Goal: Transaction & Acquisition: Purchase product/service

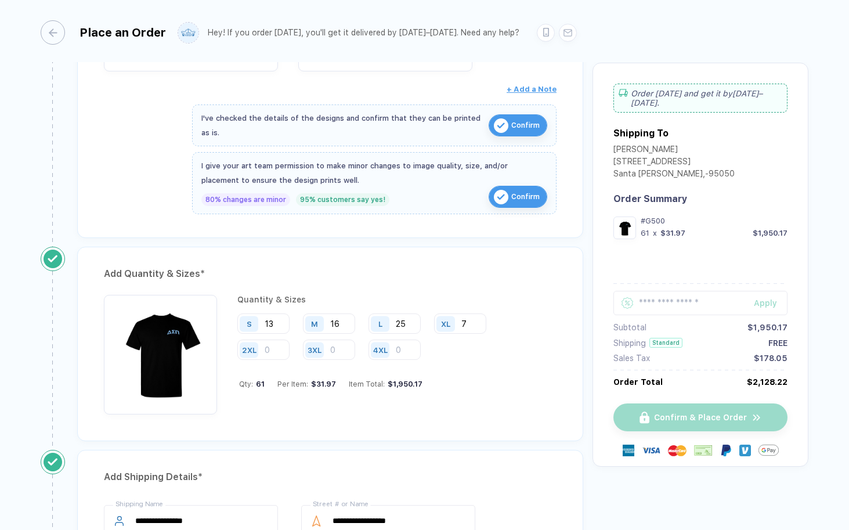
scroll to position [425, 0]
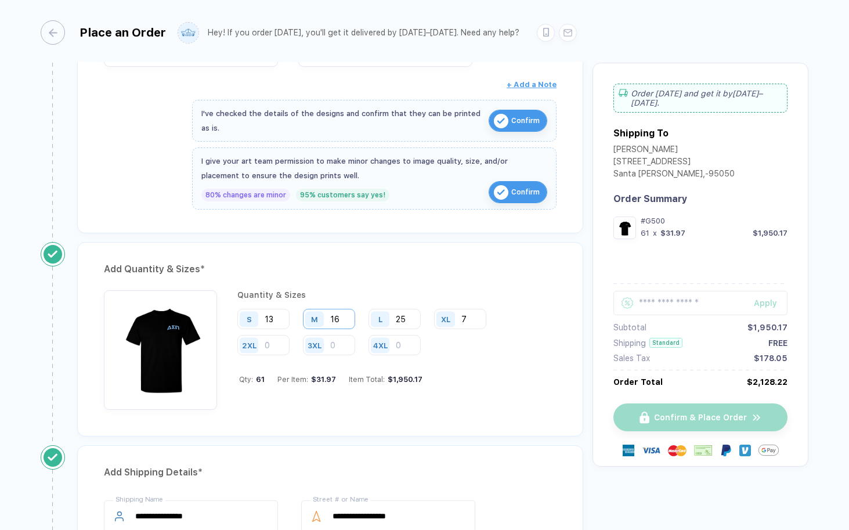
click at [344, 317] on input "16" at bounding box center [329, 319] width 52 height 20
type input "1"
type input "8"
type input "18"
click at [408, 316] on input "25" at bounding box center [395, 319] width 52 height 20
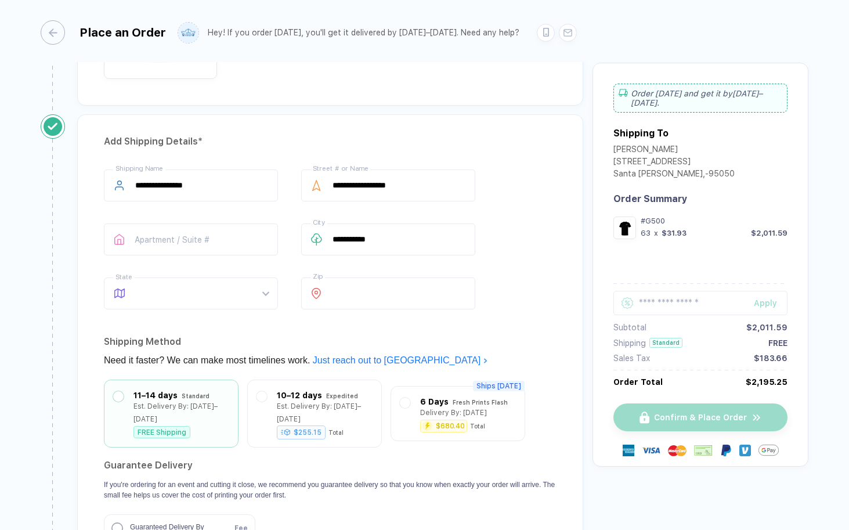
scroll to position [760, 0]
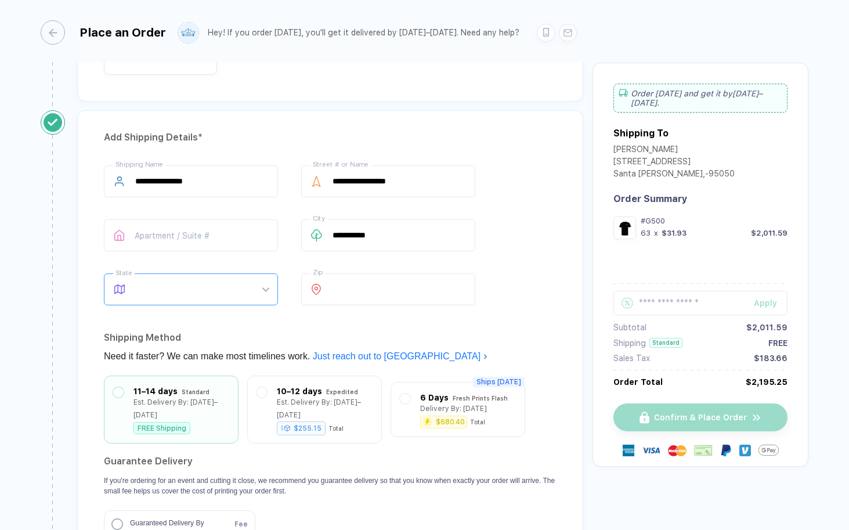
click at [225, 286] on span at bounding box center [201, 289] width 133 height 31
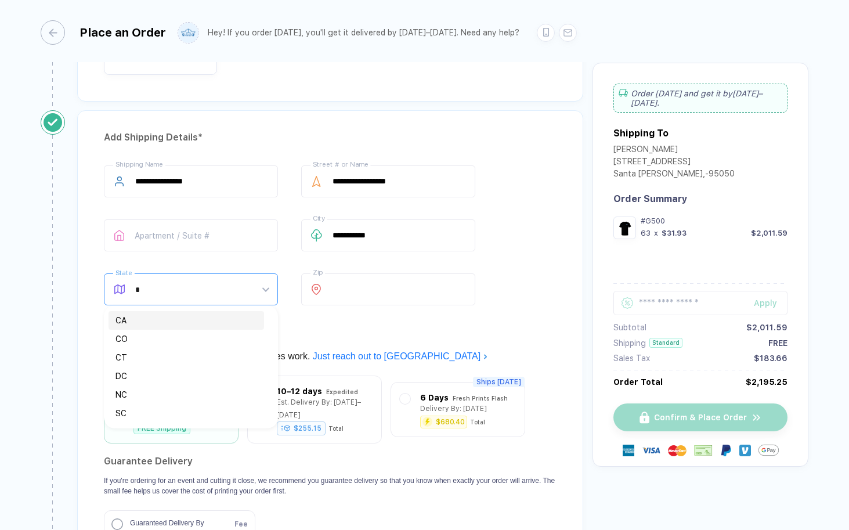
type input "**"
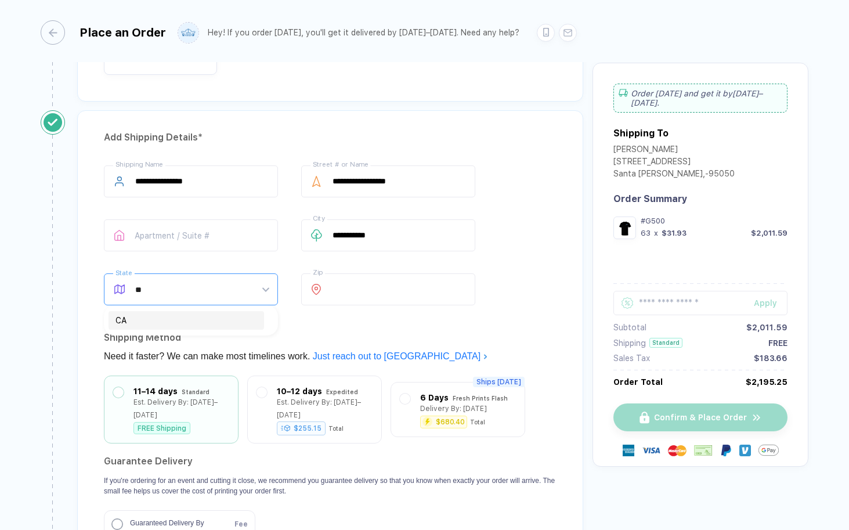
click at [174, 322] on div "CA" at bounding box center [186, 320] width 142 height 13
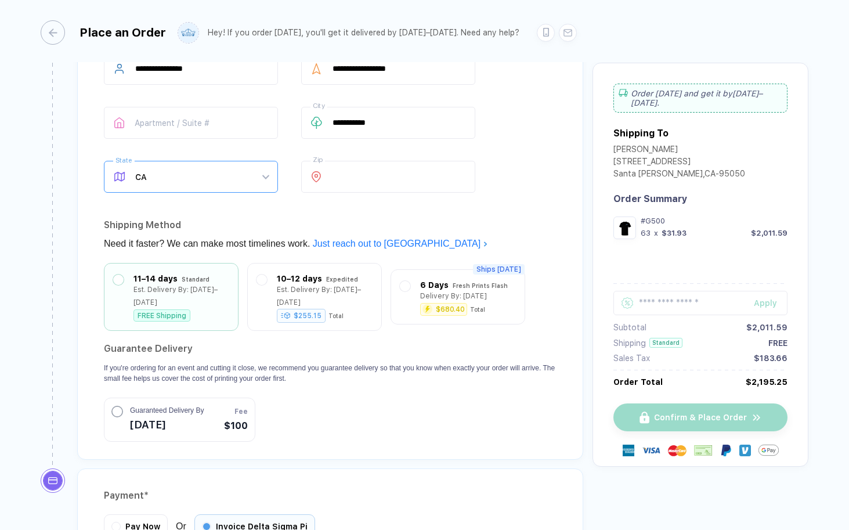
scroll to position [880, 0]
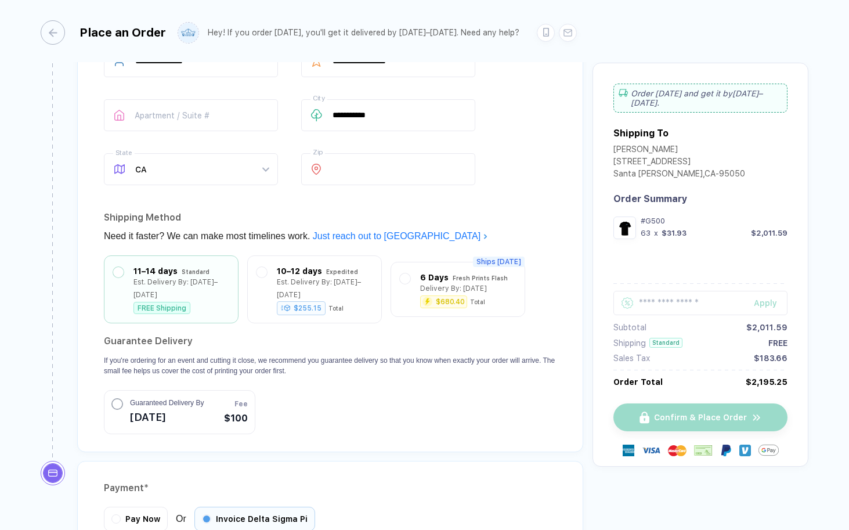
click at [302, 396] on section "Guarantee Delivery If you're ordering for an event and cutting it close, we rec…" at bounding box center [330, 383] width 453 height 102
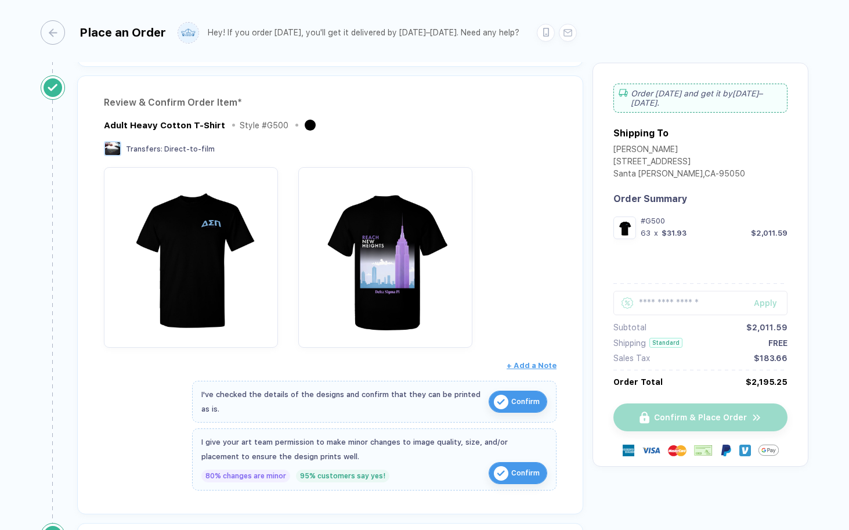
scroll to position [145, 0]
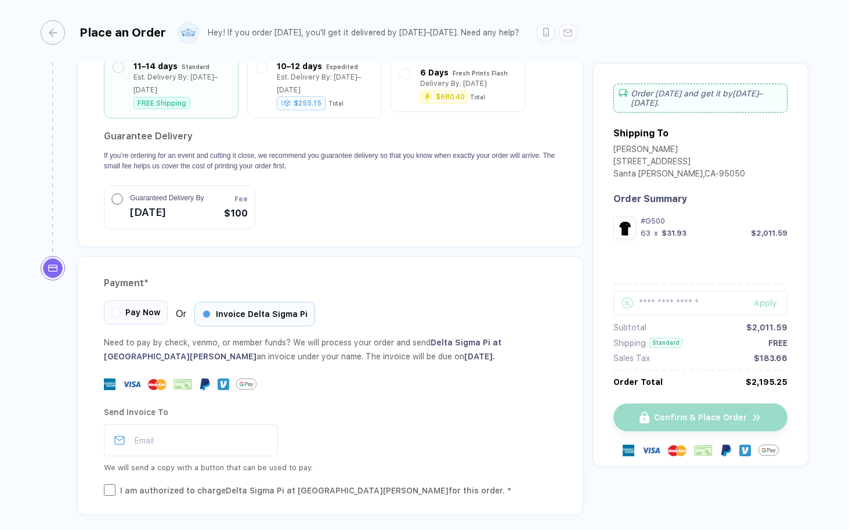
click at [132, 308] on span "Pay Now" at bounding box center [142, 312] width 35 height 9
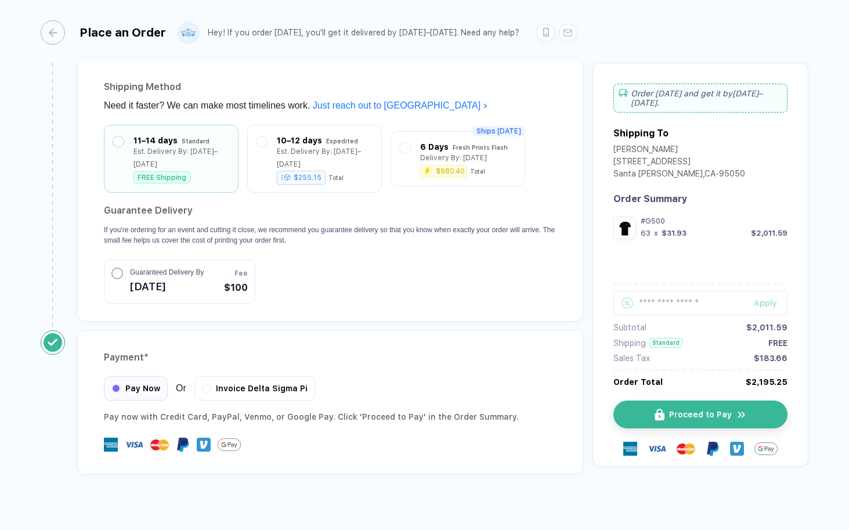
scroll to position [0, 0]
click at [706, 410] on span "Proceed to Pay" at bounding box center [707, 414] width 63 height 9
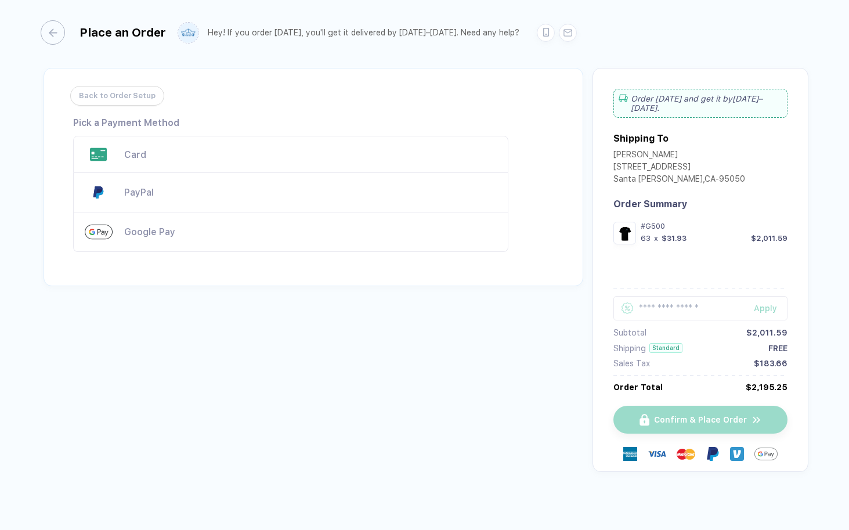
click at [127, 158] on div "Card" at bounding box center [310, 154] width 373 height 11
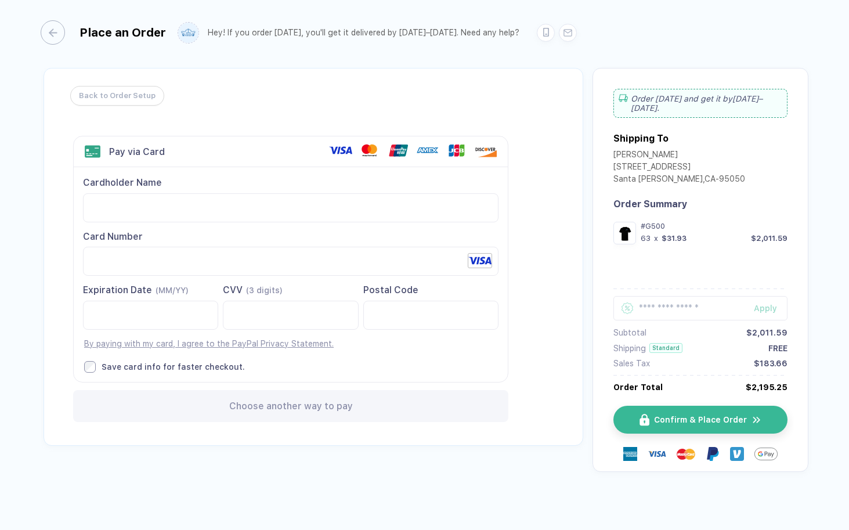
click at [66, 395] on div "Back to Order Setup Visa MasterCard Union Pay American Express JCB Discover Din…" at bounding box center [314, 257] width 540 height 378
click at [108, 98] on span "Back to Order Setup" at bounding box center [114, 95] width 77 height 19
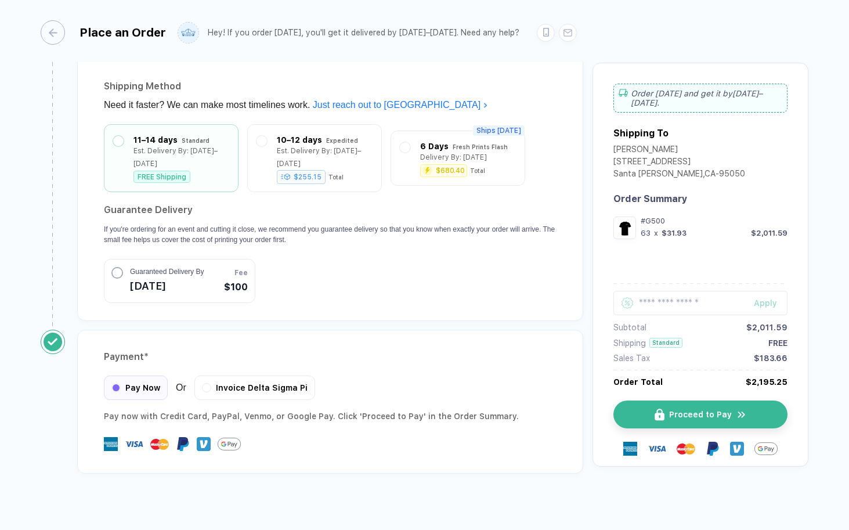
scroll to position [1011, 0]
click at [654, 401] on button "Proceed to Pay" at bounding box center [705, 414] width 174 height 28
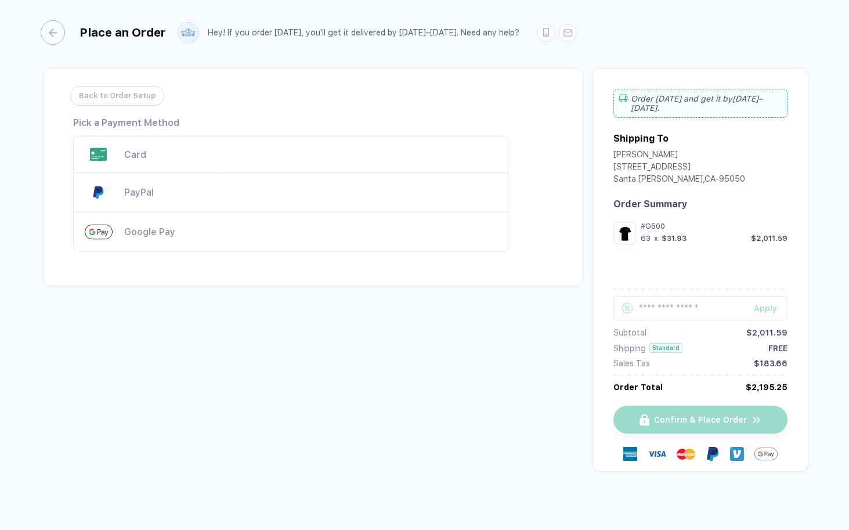
click at [216, 151] on div "Card" at bounding box center [310, 154] width 373 height 11
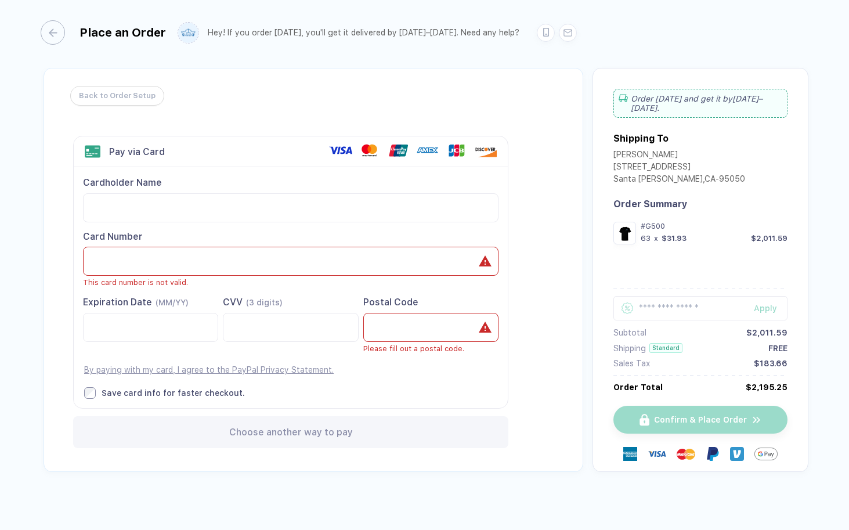
click at [488, 256] on icon at bounding box center [485, 261] width 14 height 14
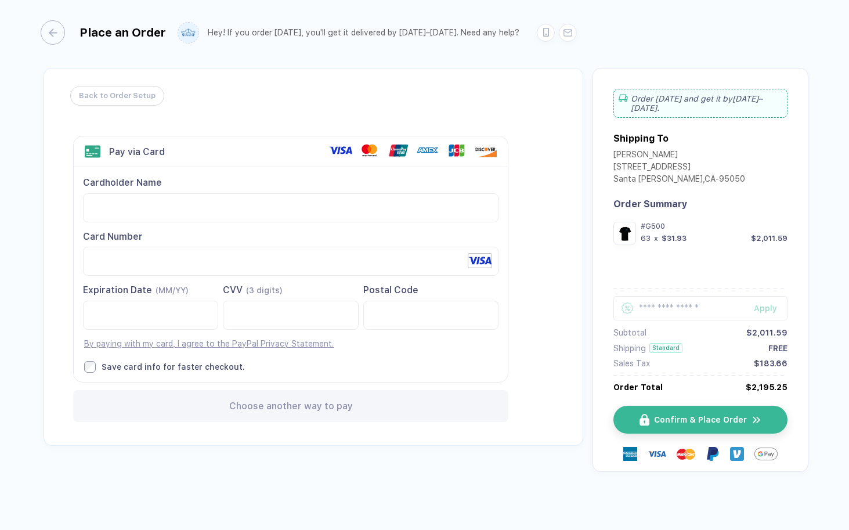
click at [38, 284] on div "Place an Order Hey! If you order [DATE], you'll get it delivered by [DATE]–[DAT…" at bounding box center [424, 266] width 849 height 532
click at [668, 414] on button "Confirm & Place Order" at bounding box center [705, 420] width 174 height 28
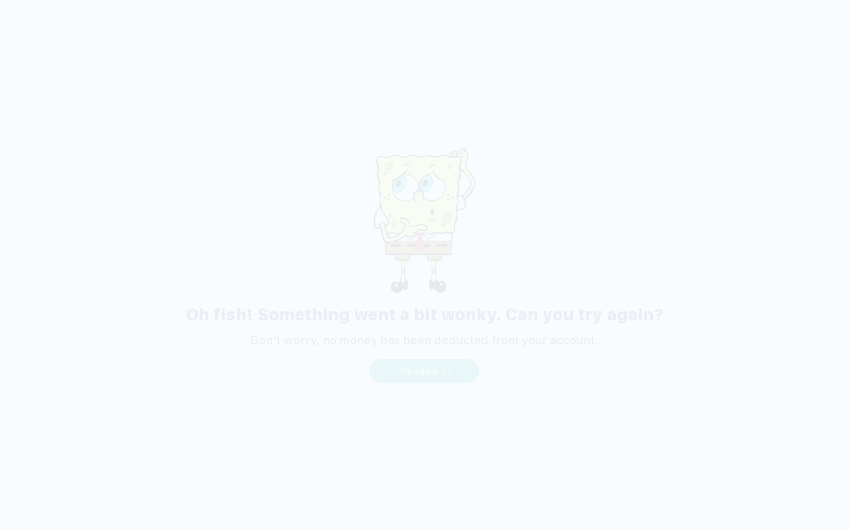
click at [441, 368] on button "Try again" at bounding box center [425, 371] width 110 height 24
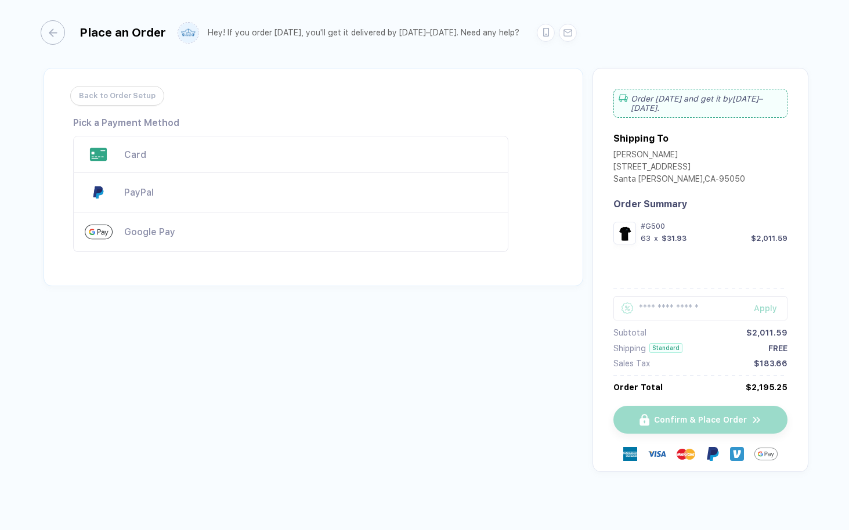
click at [175, 164] on div "Card" at bounding box center [290, 154] width 435 height 37
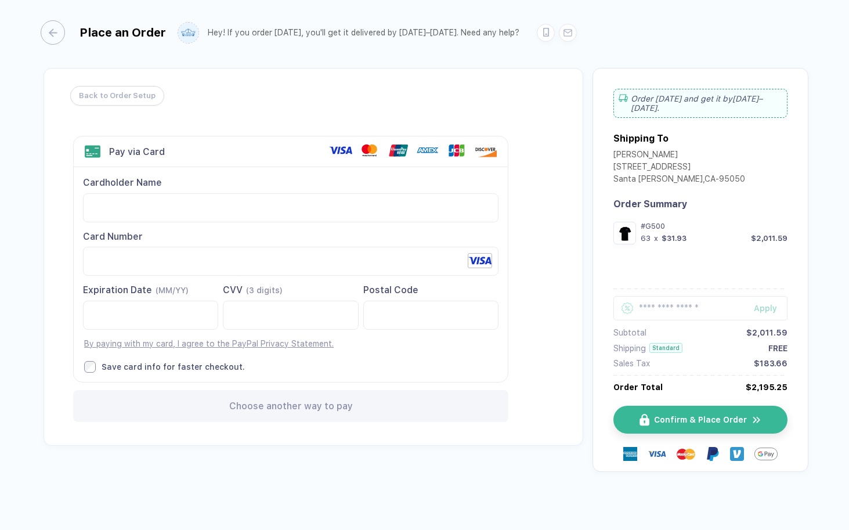
click at [172, 465] on div "Back to Order Setup Visa MasterCard Union Pay American Express JCB Discover Din…" at bounding box center [425, 279] width 768 height 423
click at [672, 415] on span "Confirm & Place Order" at bounding box center [707, 419] width 93 height 9
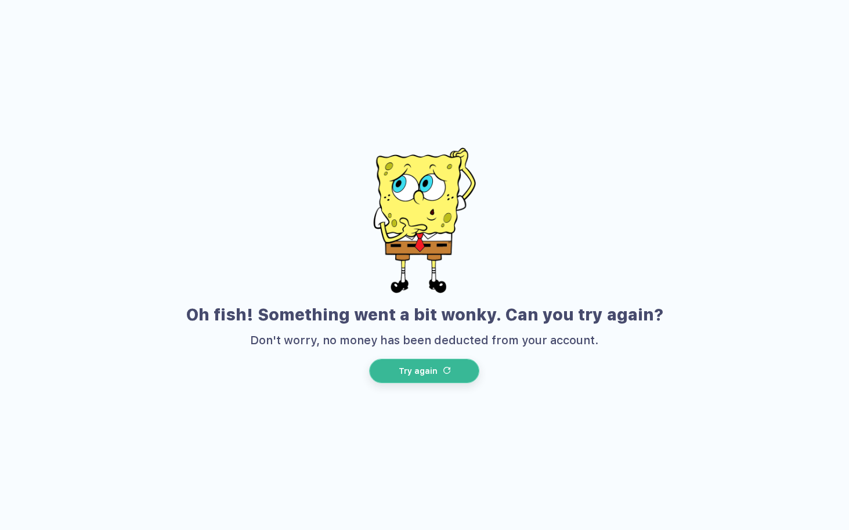
click at [438, 374] on button "Try again" at bounding box center [425, 371] width 110 height 24
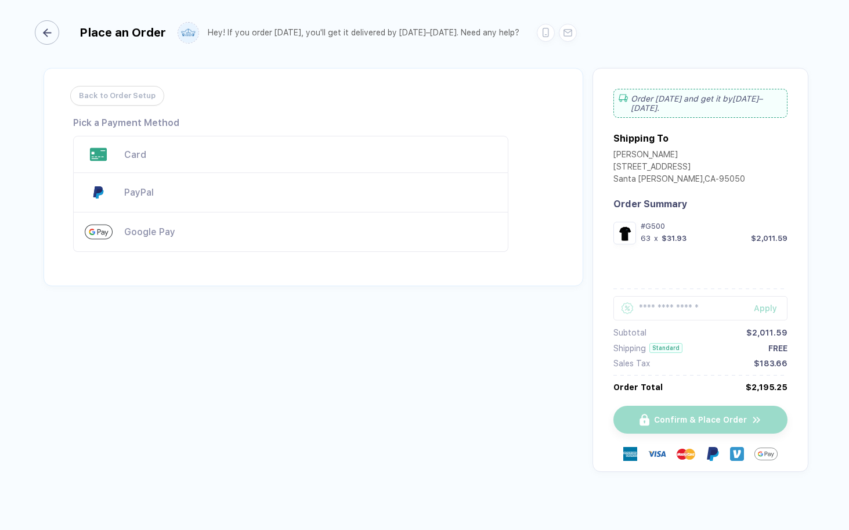
click at [47, 39] on div "button" at bounding box center [47, 32] width 24 height 24
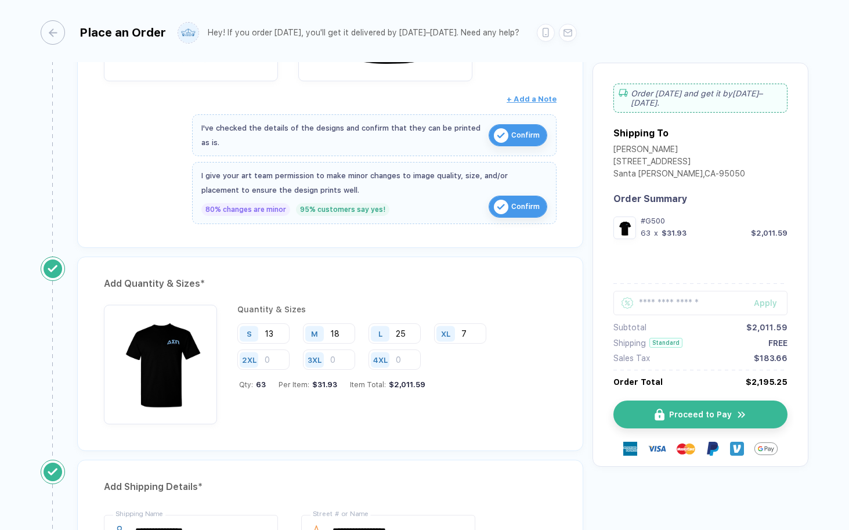
scroll to position [542, 0]
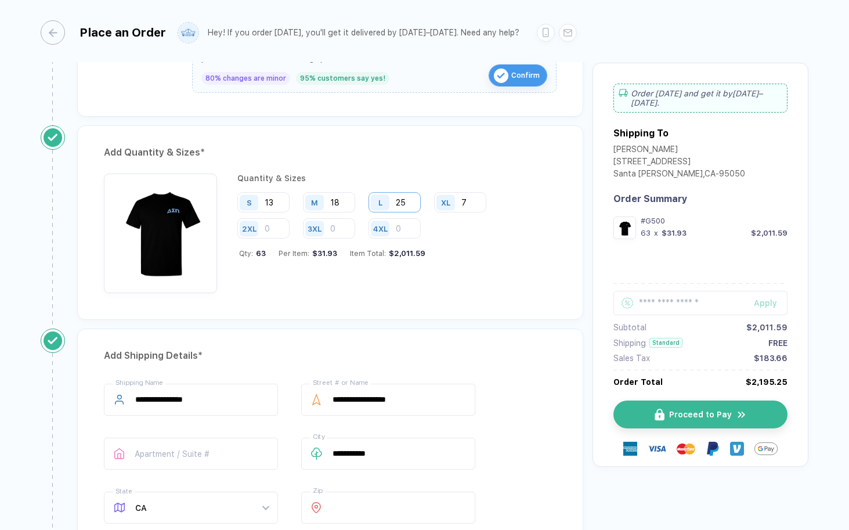
click at [402, 192] on input "25" at bounding box center [395, 202] width 52 height 20
click at [415, 198] on input "25" at bounding box center [395, 202] width 52 height 20
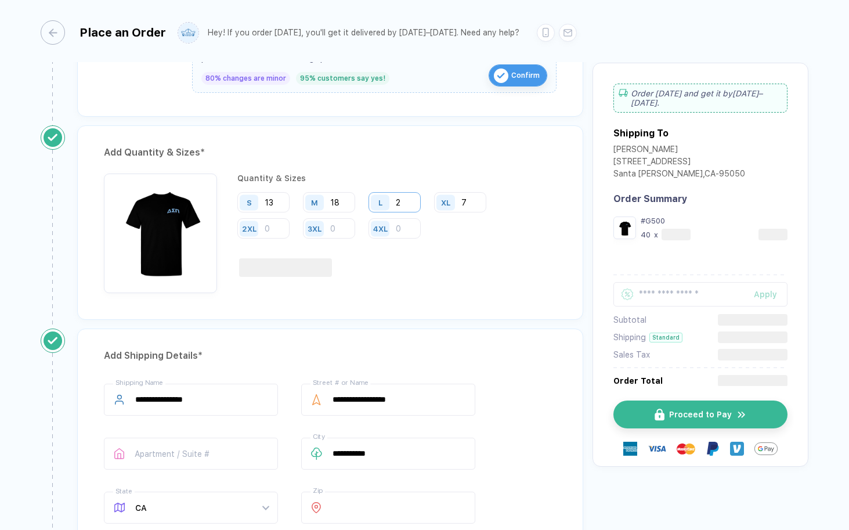
type input "25"
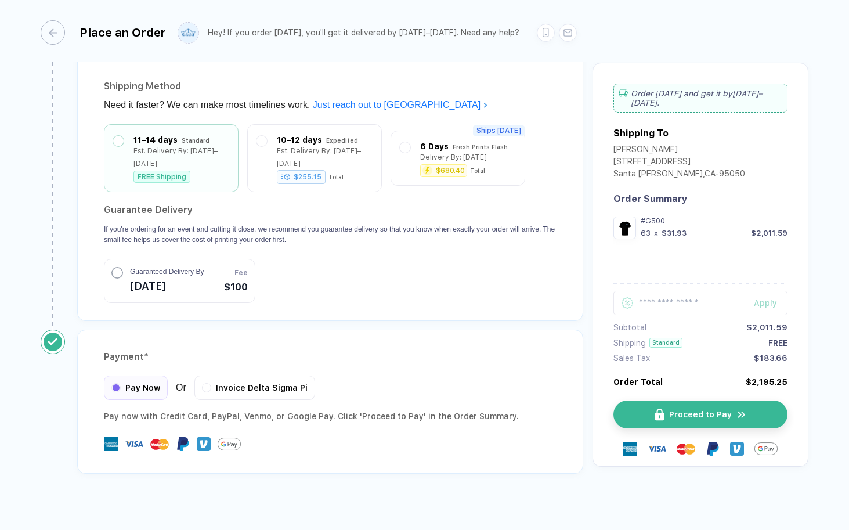
scroll to position [1011, 0]
click at [658, 411] on button "Proceed to Pay" at bounding box center [705, 414] width 174 height 28
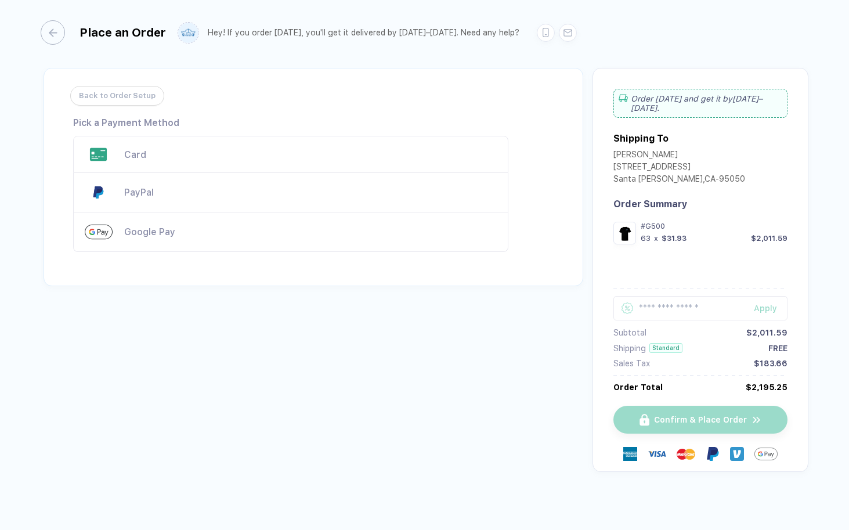
click at [168, 159] on div "Card" at bounding box center [310, 154] width 373 height 11
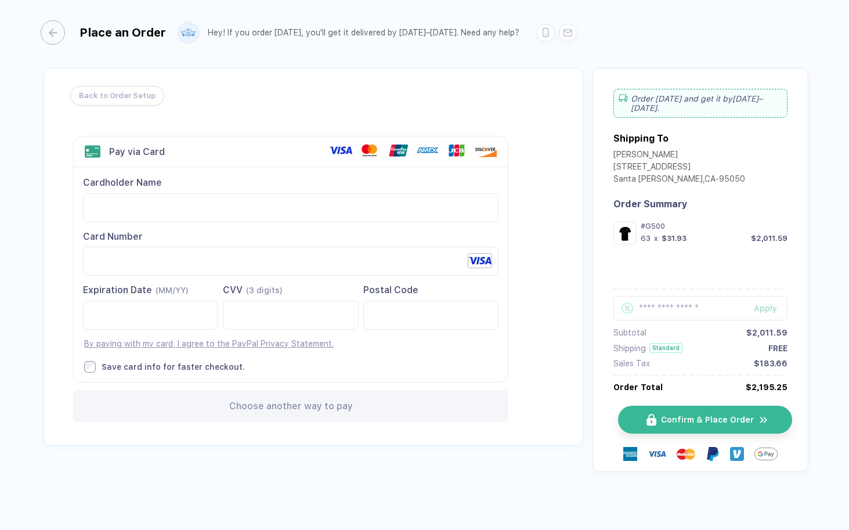
click at [686, 415] on span "Confirm & Place Order" at bounding box center [707, 419] width 93 height 9
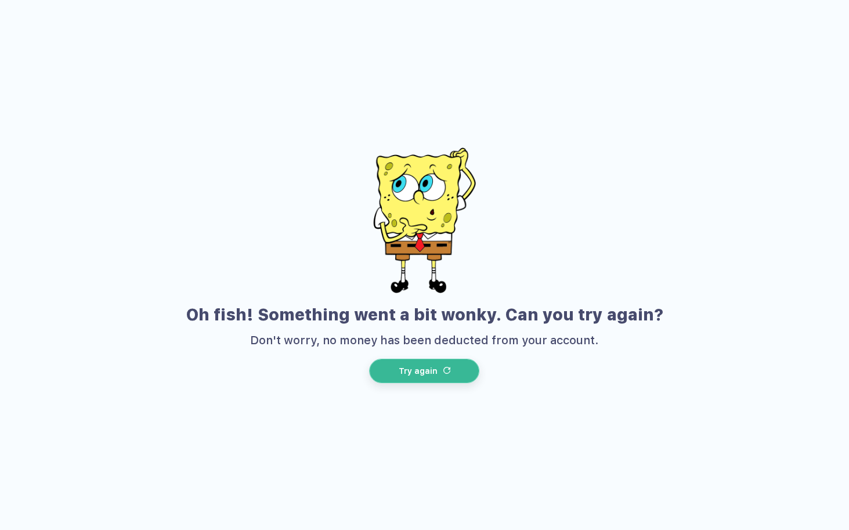
click at [436, 368] on span "Try again" at bounding box center [418, 370] width 39 height 9
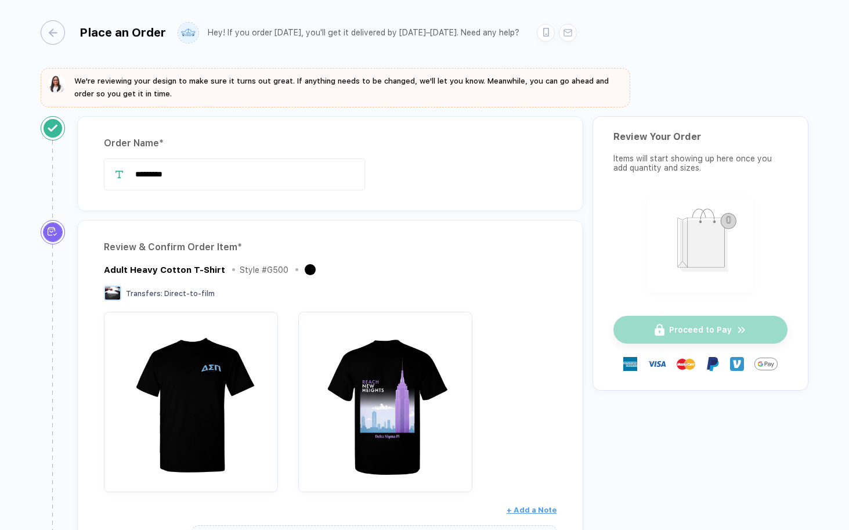
drag, startPoint x: 190, startPoint y: 181, endPoint x: 65, endPoint y: 167, distance: 125.6
click at [65, 167] on div "Order Name * *********" at bounding box center [317, 168] width 552 height 104
type input "*"
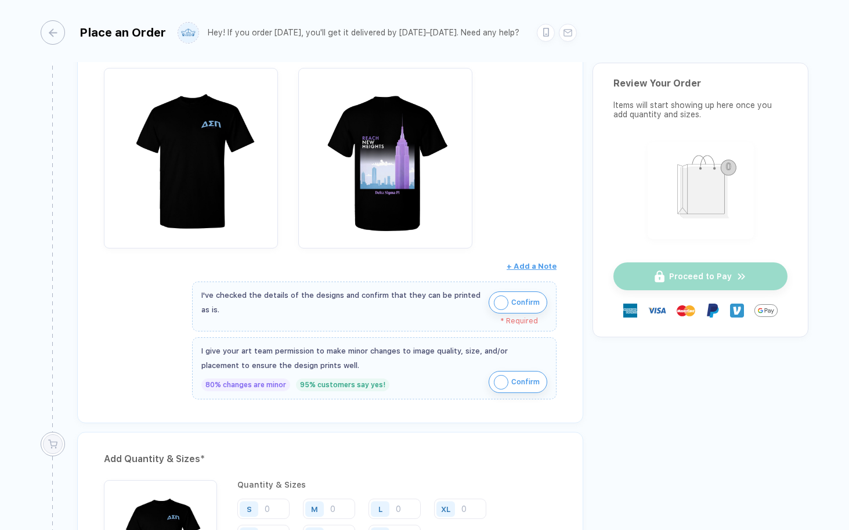
scroll to position [261, 0]
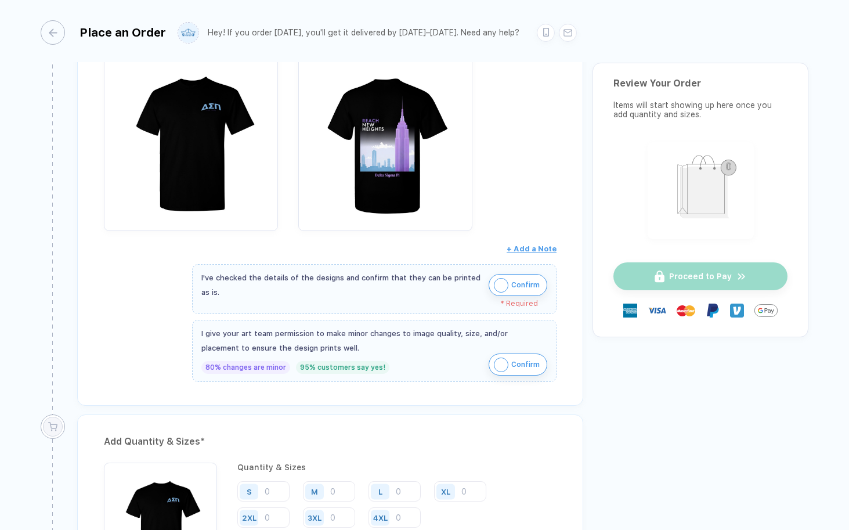
type input "**********"
click at [521, 279] on span "Confirm" at bounding box center [525, 285] width 28 height 19
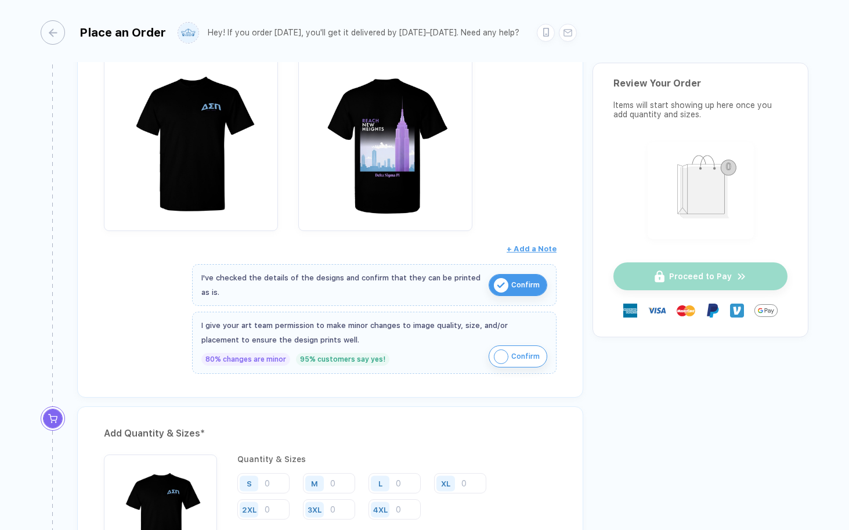
click at [512, 358] on span "Confirm" at bounding box center [525, 356] width 28 height 19
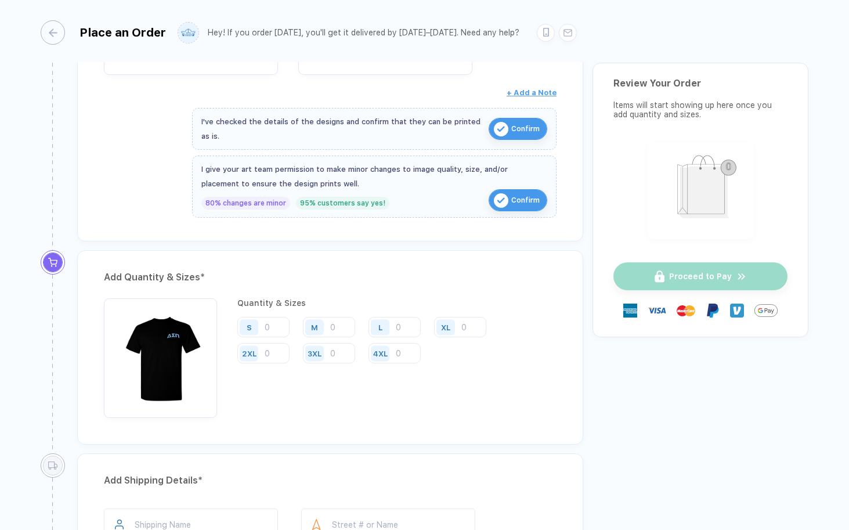
scroll to position [420, 0]
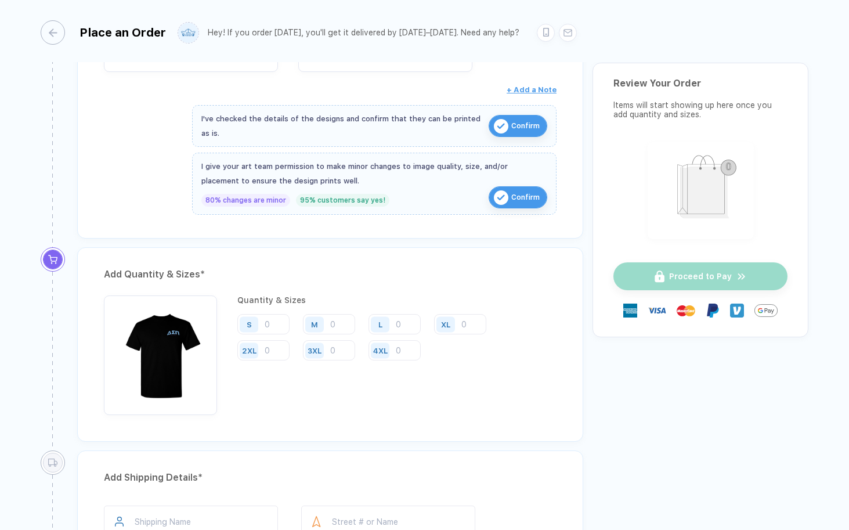
click at [273, 333] on div "S" at bounding box center [267, 324] width 61 height 21
click at [269, 324] on input "number" at bounding box center [263, 324] width 52 height 20
click at [397, 322] on input "number" at bounding box center [395, 324] width 52 height 20
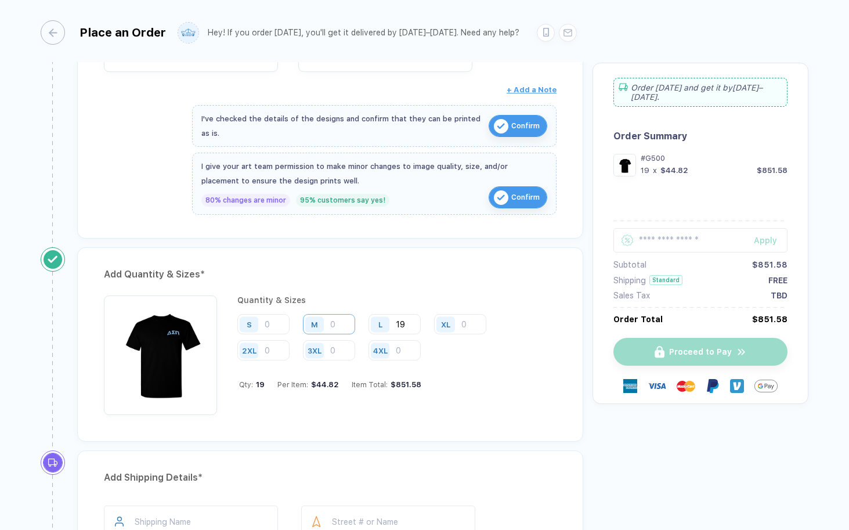
type input "19"
click at [332, 320] on input "number" at bounding box center [329, 324] width 52 height 20
type input "16"
click at [273, 322] on input "number" at bounding box center [263, 324] width 52 height 20
type input "12"
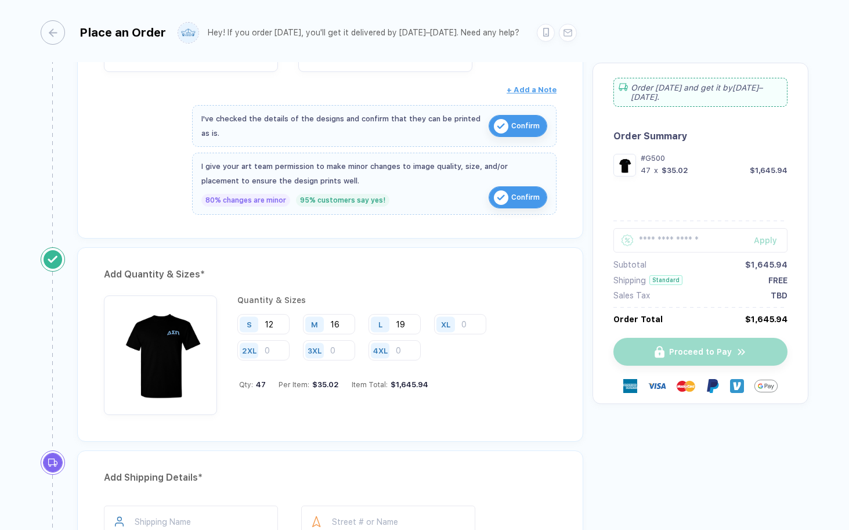
click at [459, 323] on div "XL" at bounding box center [447, 324] width 27 height 20
click at [467, 323] on input "number" at bounding box center [460, 324] width 52 height 20
type input "7"
click at [291, 324] on div "S 12" at bounding box center [267, 324] width 61 height 21
click at [272, 323] on input "12" at bounding box center [263, 324] width 52 height 20
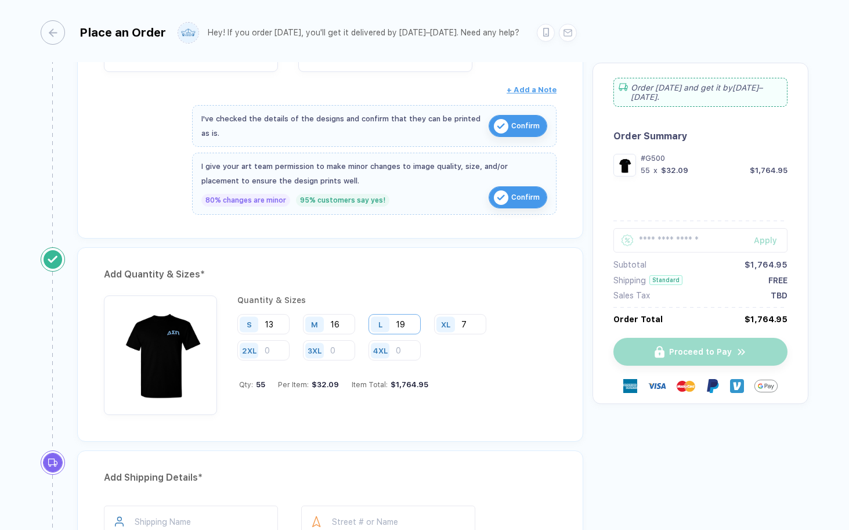
type input "13"
click at [407, 319] on input "19" at bounding box center [395, 324] width 52 height 20
type input "1"
type input "24"
click at [342, 324] on input "16" at bounding box center [329, 324] width 52 height 20
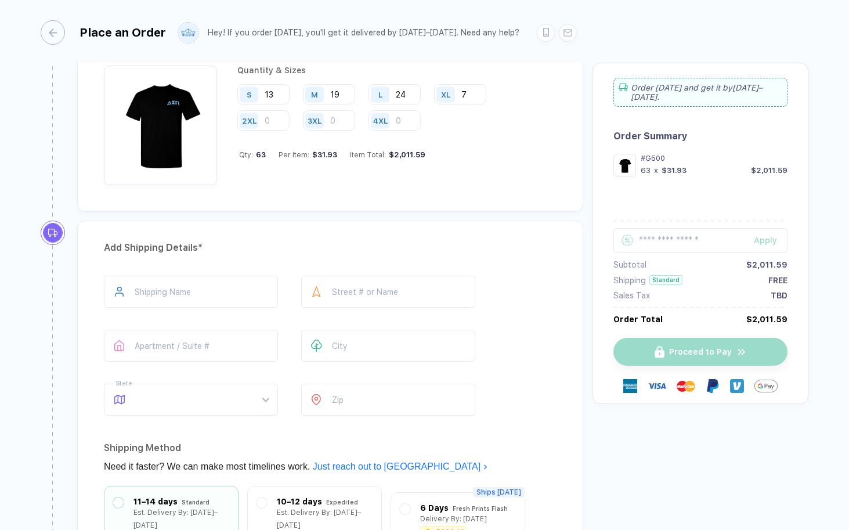
scroll to position [653, 0]
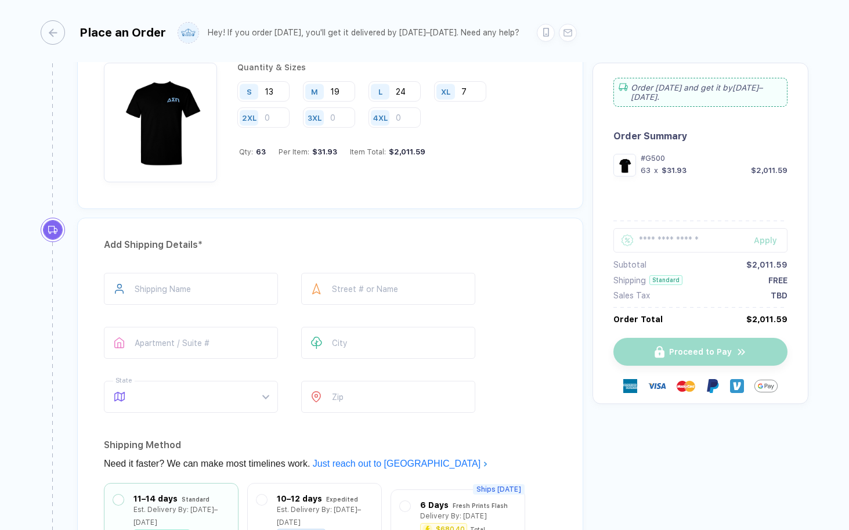
type input "19"
click at [187, 266] on div "Add Shipping Details * Shipping Name Street # or Name Apartment / Suite # City …" at bounding box center [330, 449] width 506 height 462
click at [187, 270] on div "Add Shipping Details * Shipping Name Street # or Name Apartment / Suite # City …" at bounding box center [330, 449] width 506 height 462
type input "**********"
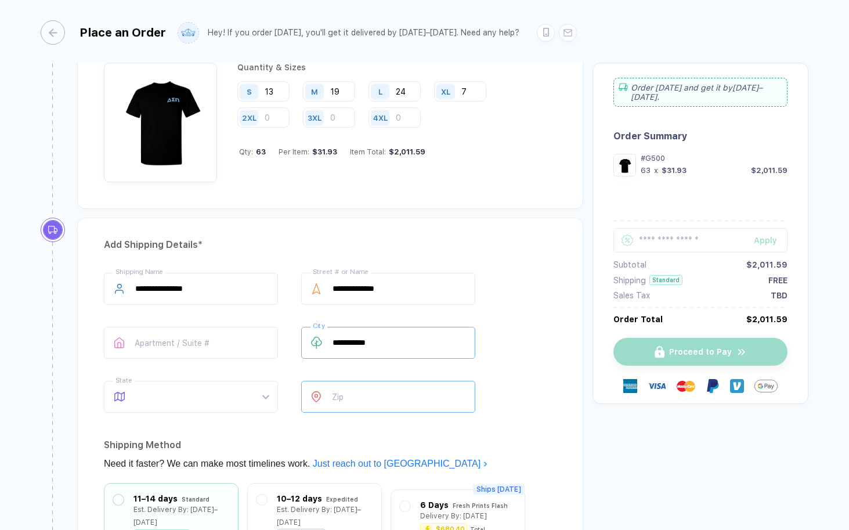
type input "**********"
click at [363, 387] on input "number" at bounding box center [388, 397] width 174 height 32
click at [207, 388] on span at bounding box center [201, 396] width 133 height 31
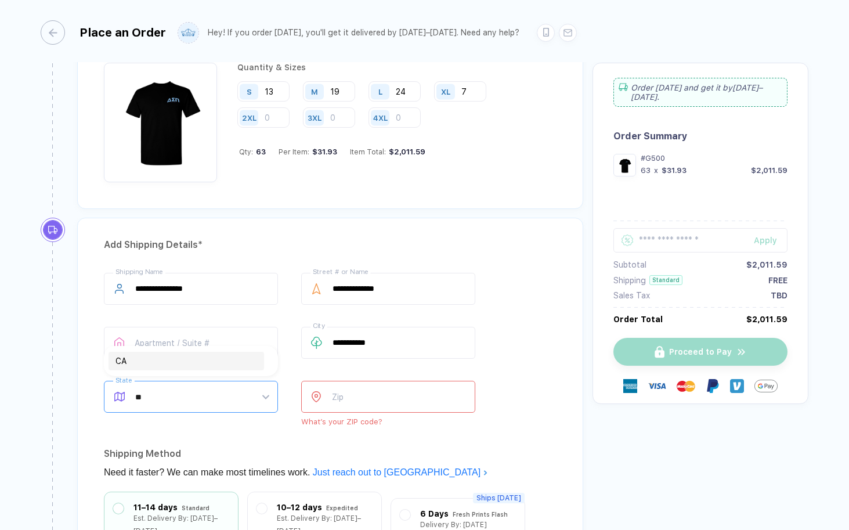
type input "**"
click at [156, 376] on body "**********" at bounding box center [424, 265] width 849 height 530
click at [156, 368] on div "**********" at bounding box center [330, 349] width 453 height 153
click at [178, 404] on span at bounding box center [201, 396] width 133 height 31
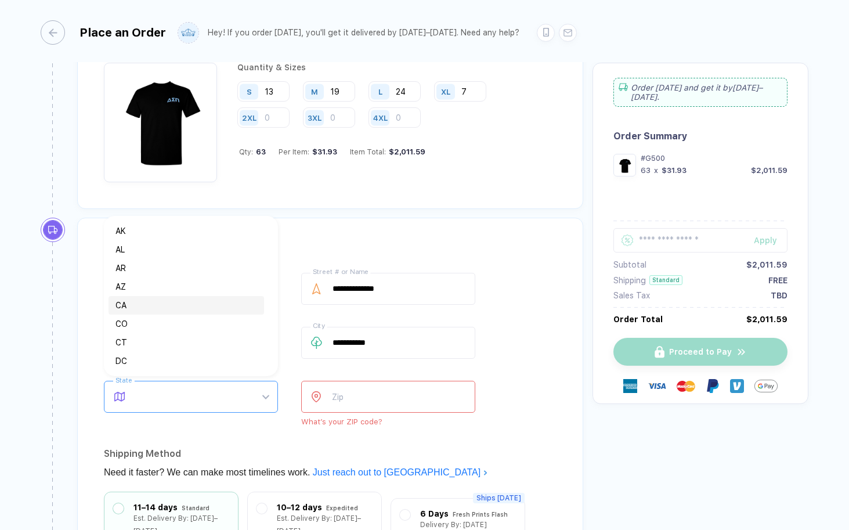
click at [175, 299] on div "CA" at bounding box center [186, 305] width 142 height 13
click at [371, 408] on input "number" at bounding box center [388, 397] width 174 height 32
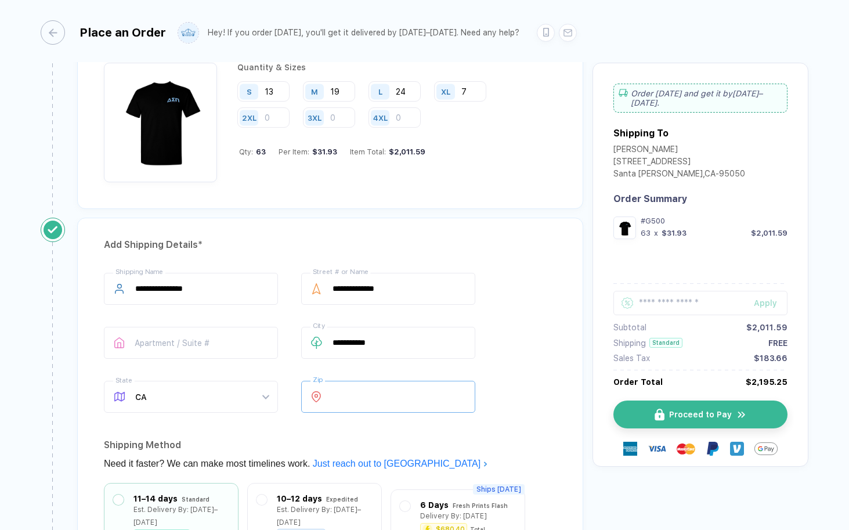
type input "*****"
click at [505, 430] on div "**********" at bounding box center [330, 449] width 506 height 462
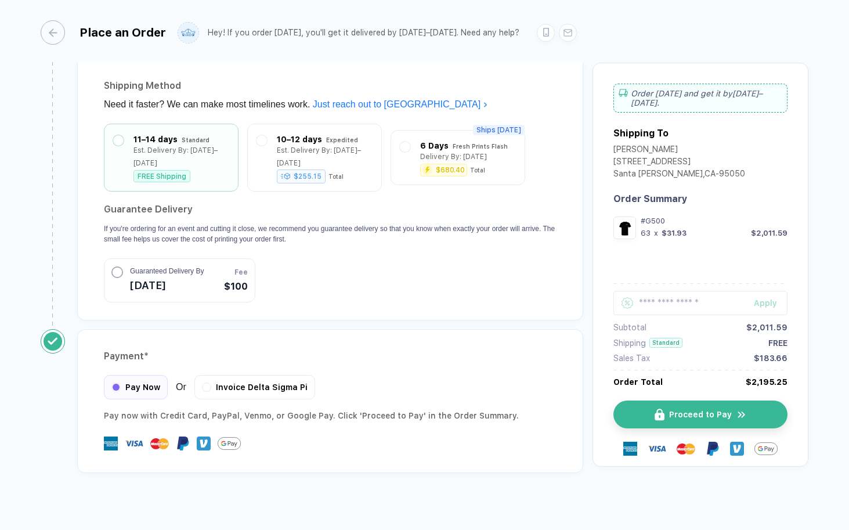
scroll to position [1011, 0]
click at [703, 410] on span "Proceed to Pay" at bounding box center [707, 414] width 63 height 9
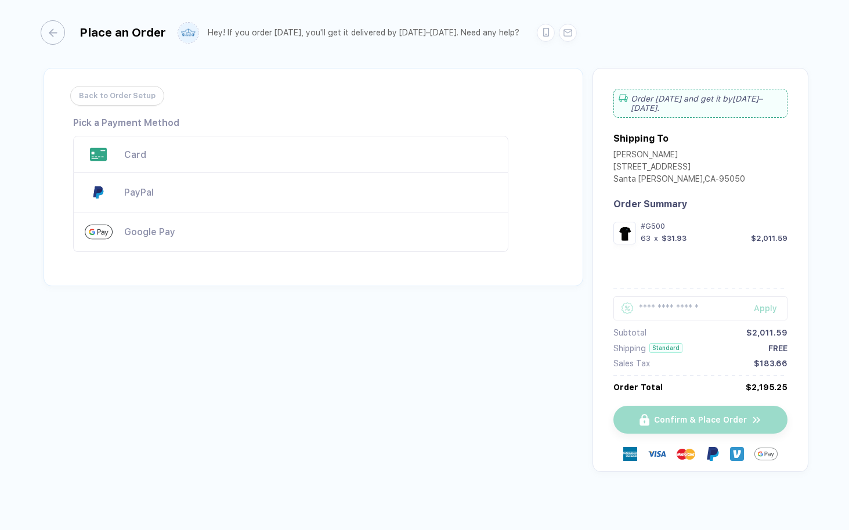
click at [187, 167] on div "Card" at bounding box center [290, 154] width 435 height 37
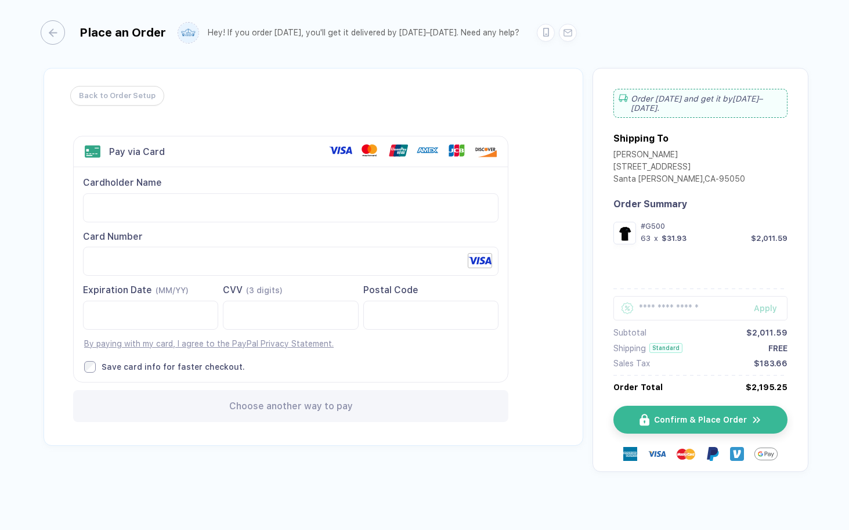
click at [518, 326] on div "Back to Order Setup Visa MasterCard Union Pay American Express JCB Discover Din…" at bounding box center [314, 257] width 540 height 378
click at [708, 415] on span "Confirm & Place Order" at bounding box center [707, 419] width 93 height 9
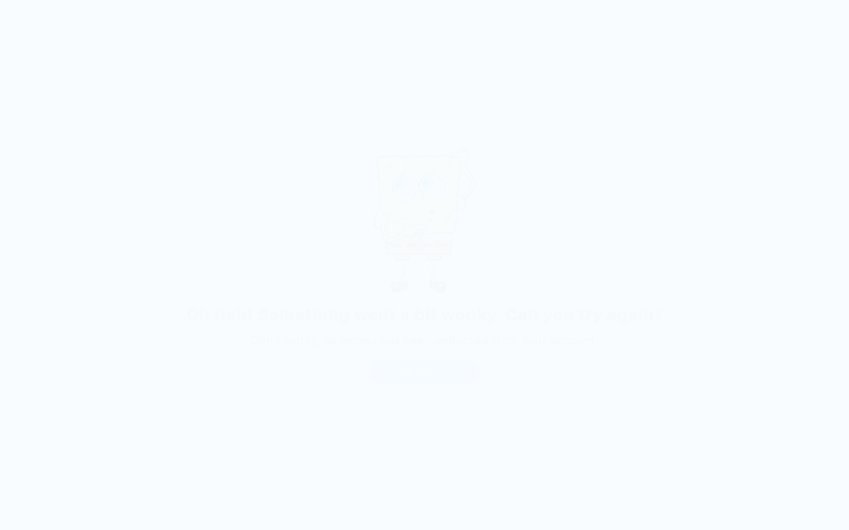
click at [457, 366] on button "Try again" at bounding box center [425, 371] width 110 height 24
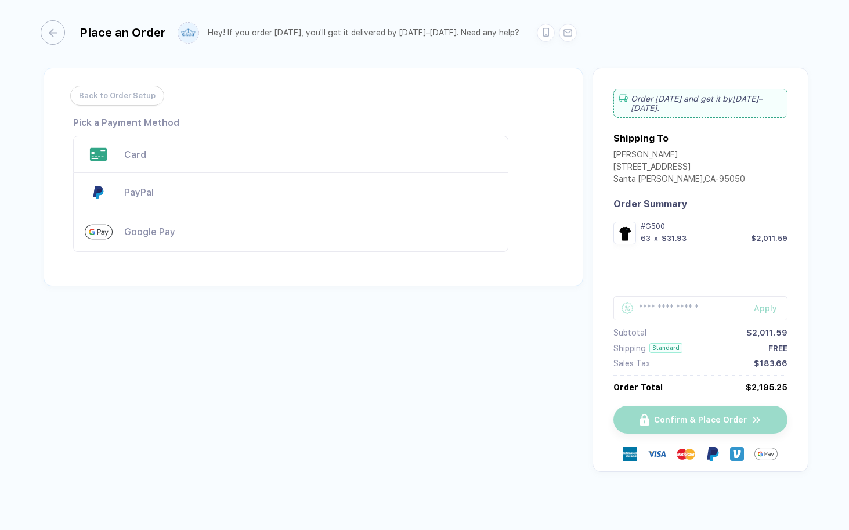
click at [225, 145] on div "Card" at bounding box center [290, 154] width 435 height 37
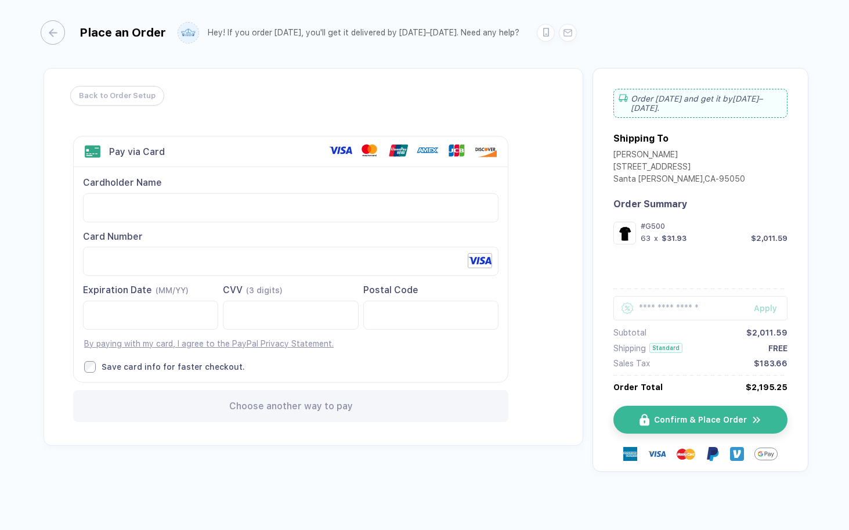
click at [464, 348] on div "Cardholder Name Please fill out a cardholder name. Card Number Expiration Date …" at bounding box center [291, 274] width 434 height 214
click at [616, 225] on img "button" at bounding box center [624, 233] width 17 height 17
click at [618, 225] on img "button" at bounding box center [624, 233] width 17 height 17
click at [685, 415] on span "Confirm & Place Order" at bounding box center [707, 419] width 93 height 9
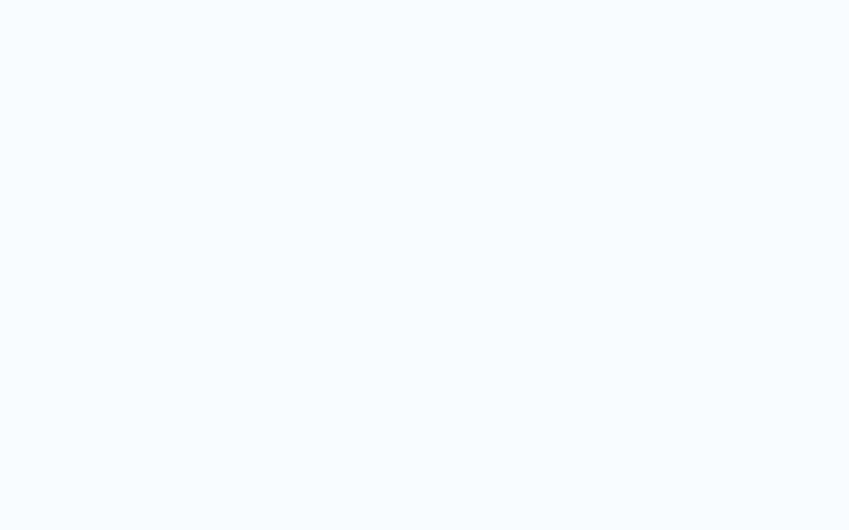
click at [443, 368] on img "button" at bounding box center [446, 370] width 7 height 7
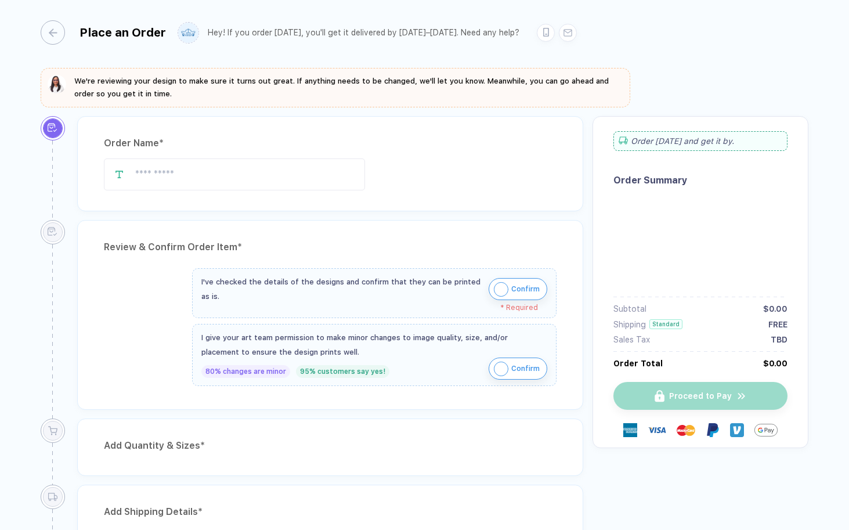
type input "*********"
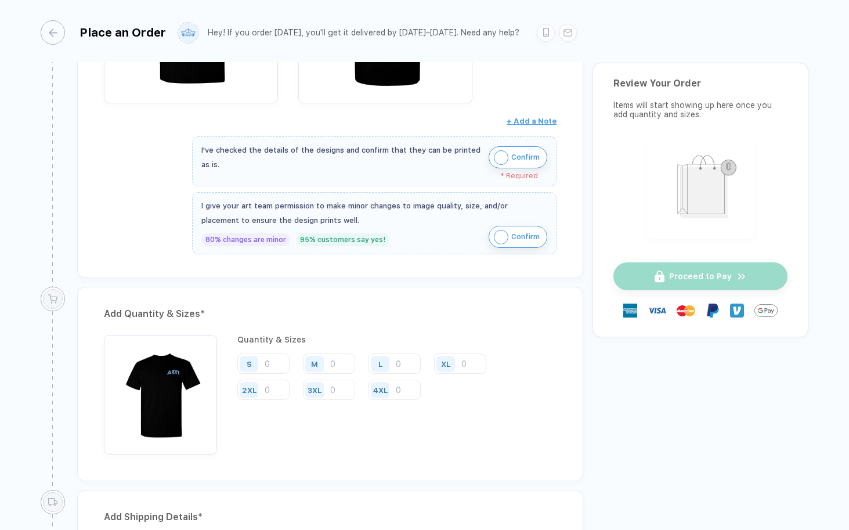
scroll to position [388, 0]
click at [511, 151] on span "Confirm" at bounding box center [525, 158] width 28 height 19
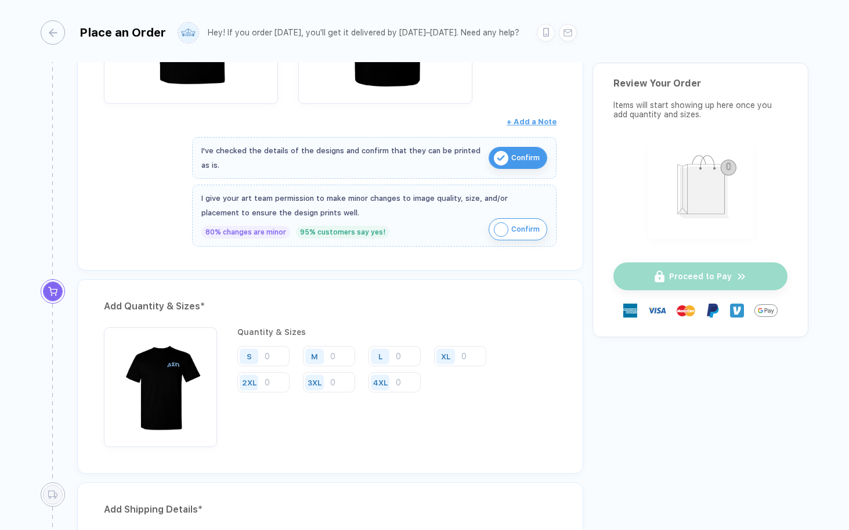
click at [515, 229] on span "Confirm" at bounding box center [525, 229] width 28 height 19
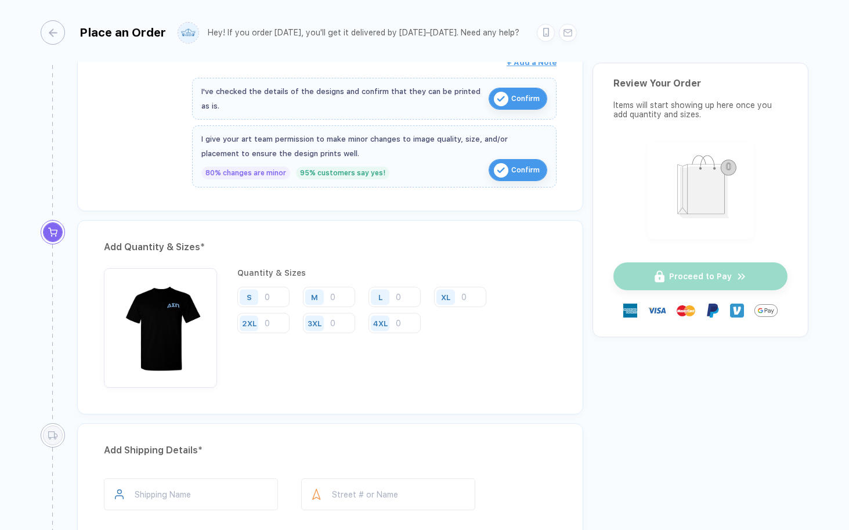
scroll to position [456, 0]
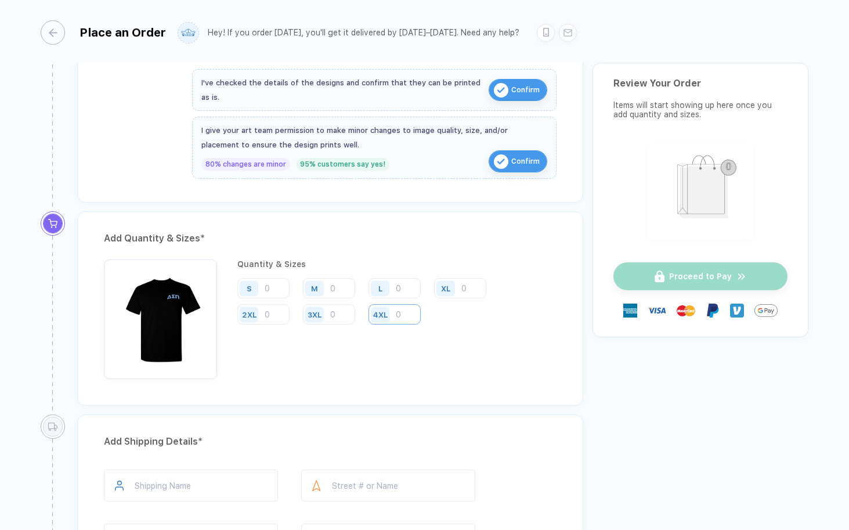
click at [398, 312] on input "number" at bounding box center [395, 314] width 52 height 20
click at [465, 291] on input "number" at bounding box center [460, 288] width 52 height 20
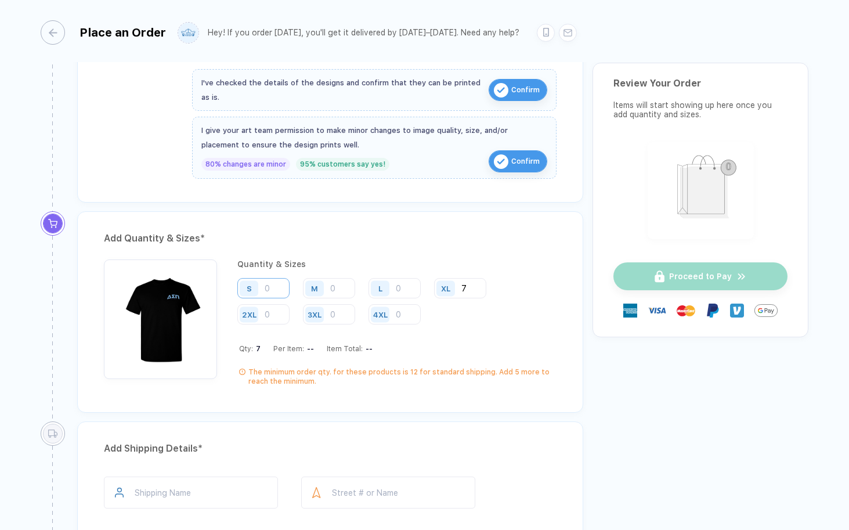
type input "7"
click at [273, 285] on input "number" at bounding box center [263, 288] width 52 height 20
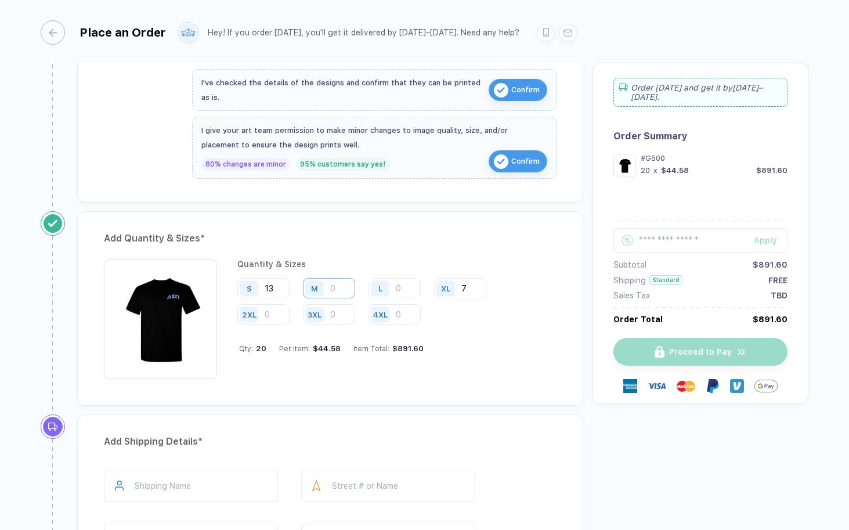
type input "13"
click at [336, 290] on input "number" at bounding box center [329, 288] width 52 height 20
type input "16"
click at [399, 285] on input "number" at bounding box center [395, 288] width 52 height 20
type input "19"
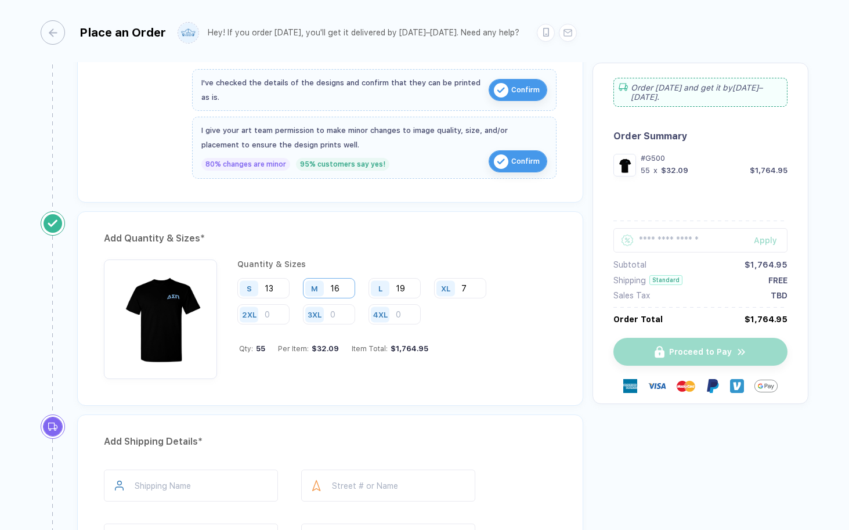
click at [342, 283] on input "16" at bounding box center [329, 288] width 52 height 20
type input "19"
click at [412, 293] on input "19" at bounding box center [395, 288] width 52 height 20
type input "1"
type input "24"
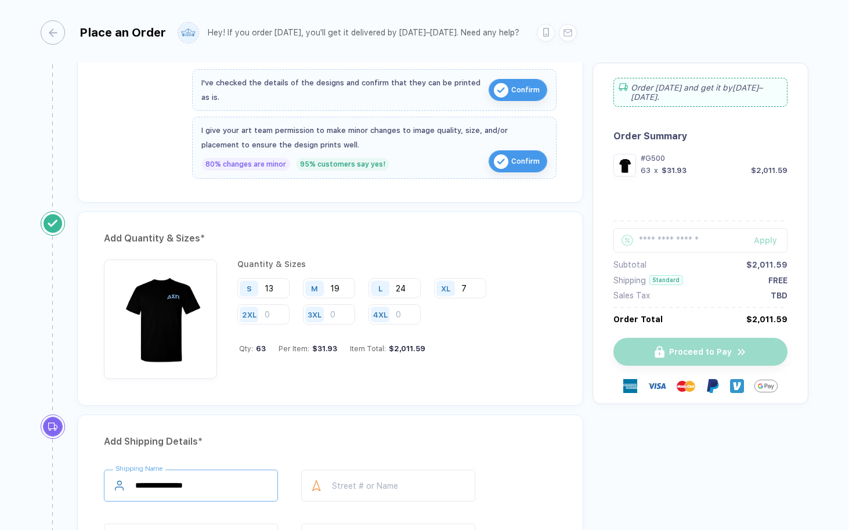
type input "**********"
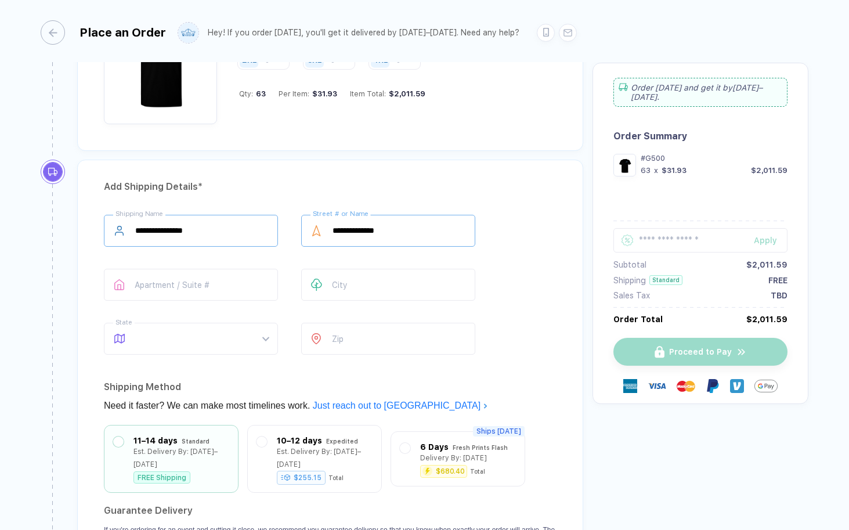
scroll to position [724, 0]
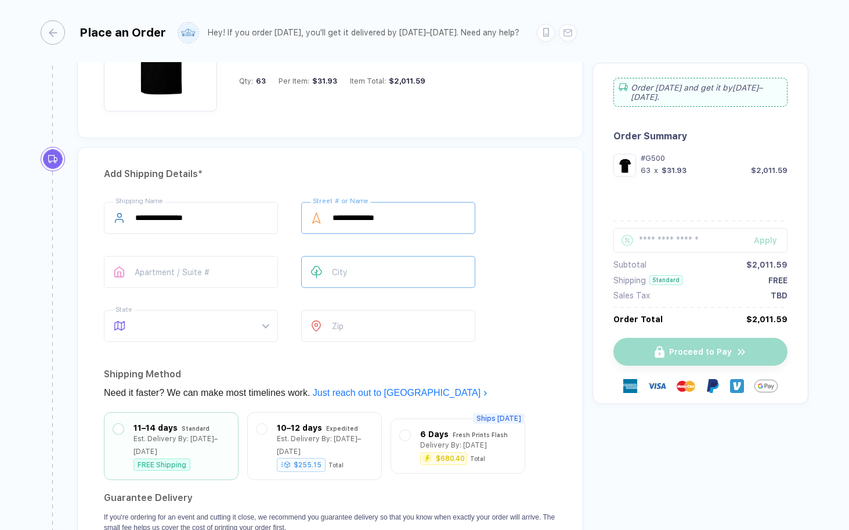
type input "**********"
click at [145, 330] on span at bounding box center [201, 326] width 133 height 31
type input "**********"
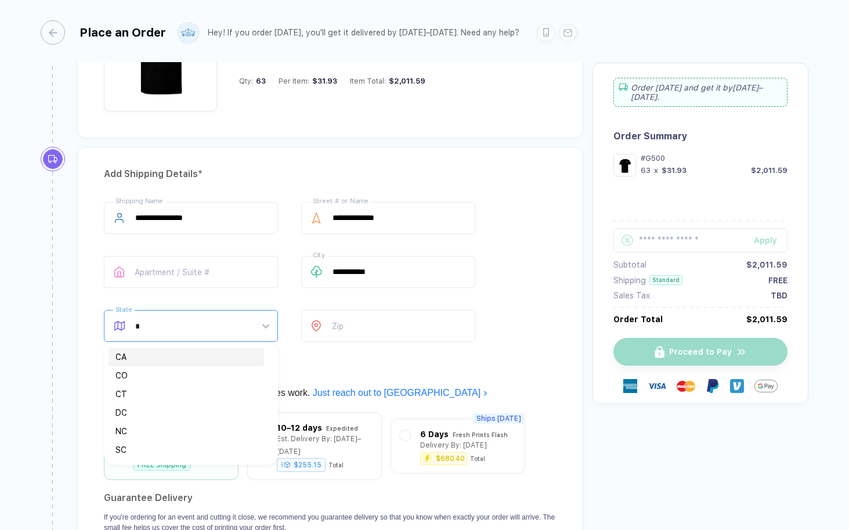
type input "**"
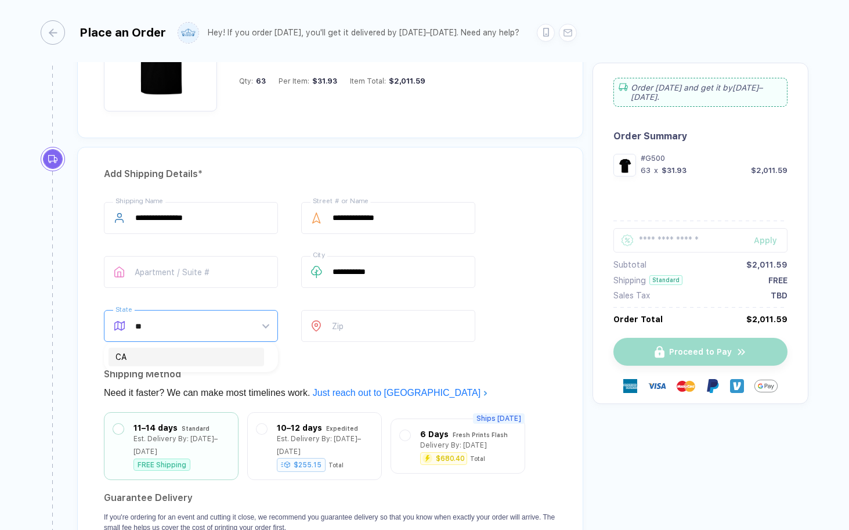
click at [152, 355] on div "CA" at bounding box center [186, 357] width 142 height 13
click at [348, 329] on input "number" at bounding box center [388, 326] width 174 height 32
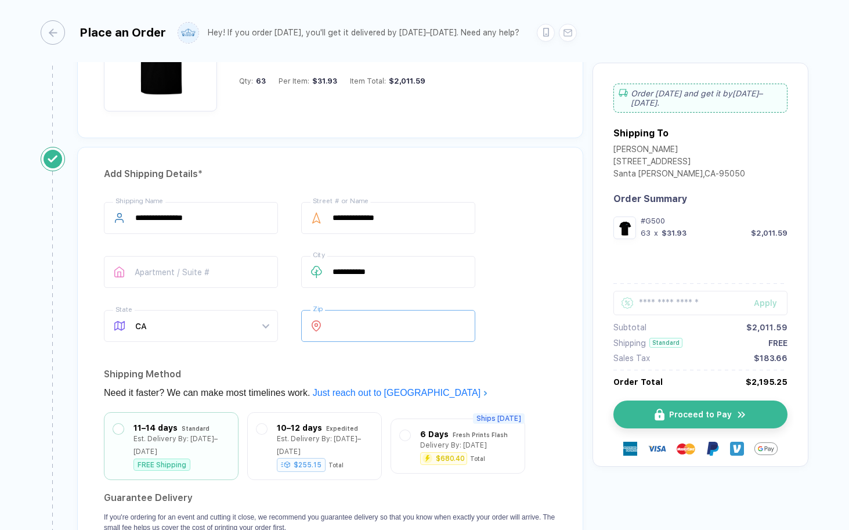
type input "*****"
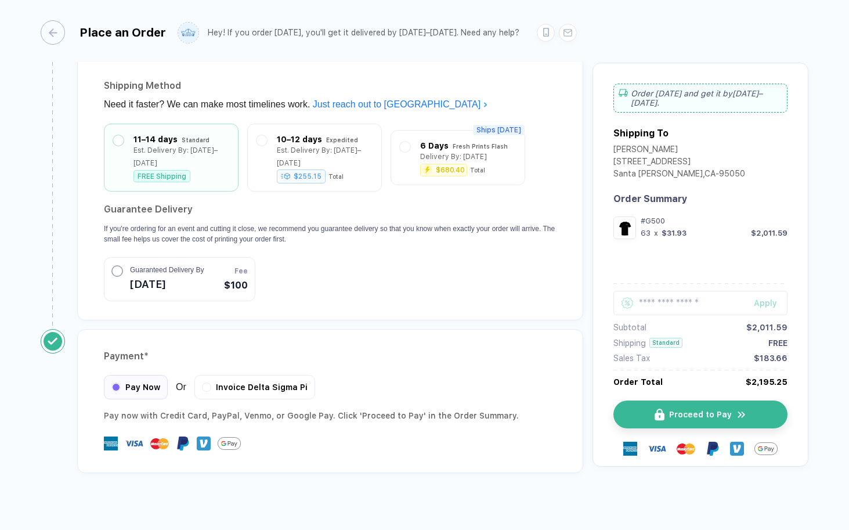
scroll to position [1011, 0]
click at [697, 410] on span "Proceed to Pay" at bounding box center [707, 414] width 63 height 9
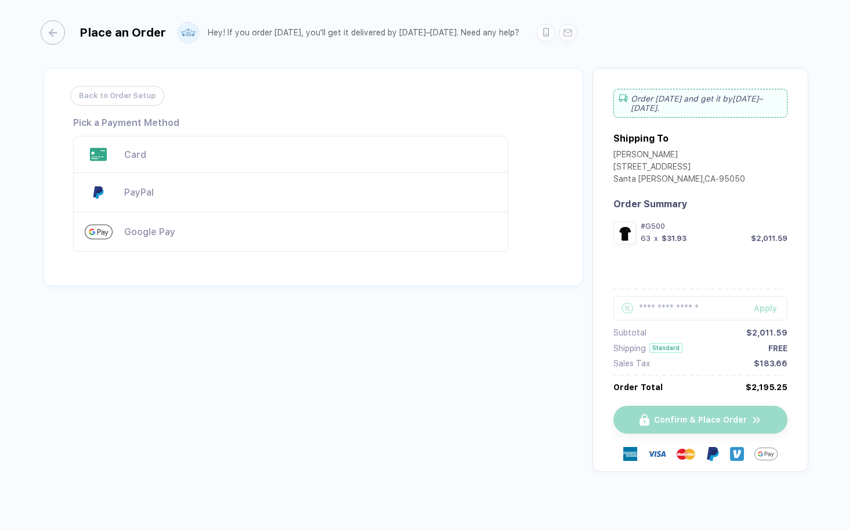
click at [173, 145] on div "Card" at bounding box center [290, 154] width 435 height 37
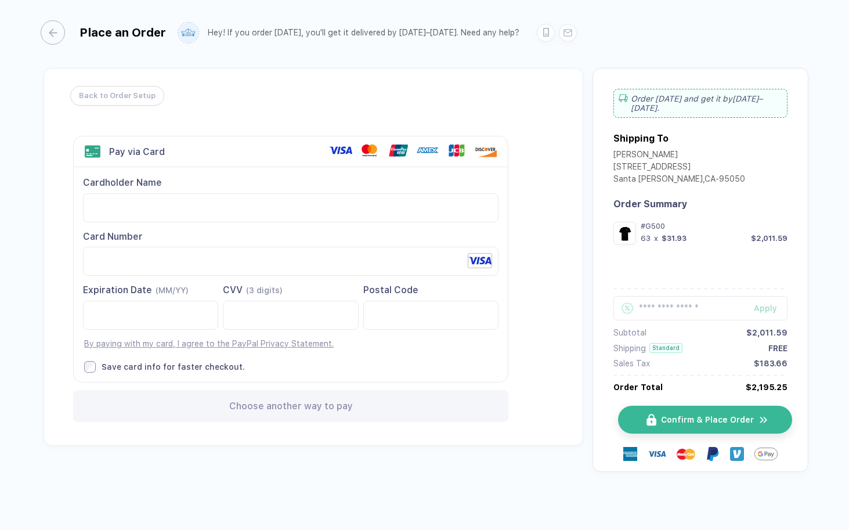
click at [678, 415] on span "Confirm & Place Order" at bounding box center [707, 419] width 93 height 9
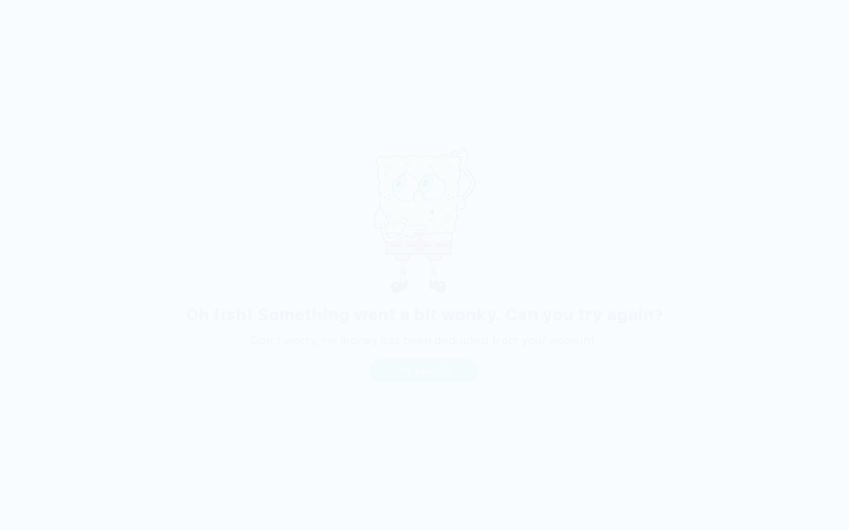
click at [443, 375] on span "button" at bounding box center [446, 370] width 7 height 9
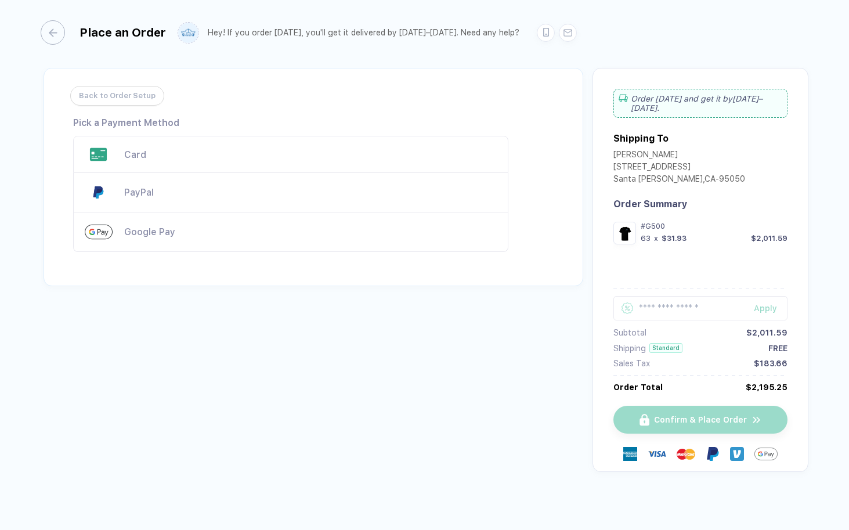
click at [250, 147] on div "Card" at bounding box center [290, 154] width 435 height 37
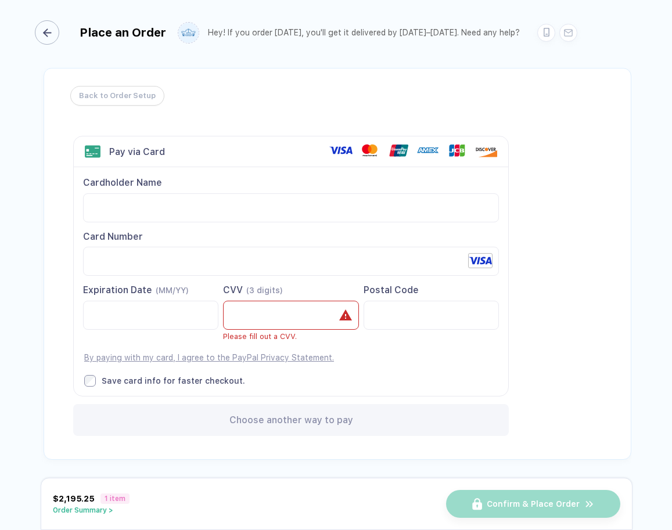
click at [48, 33] on line "button" at bounding box center [47, 33] width 7 height 0
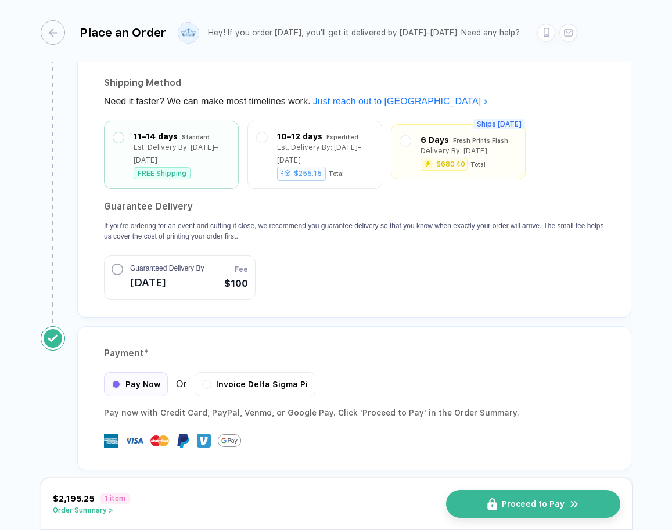
scroll to position [1011, 0]
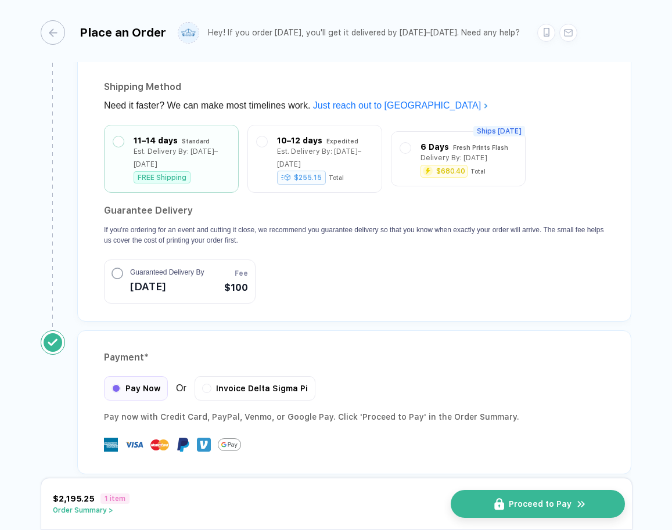
click at [522, 509] on button "Proceed to Pay" at bounding box center [537, 504] width 174 height 28
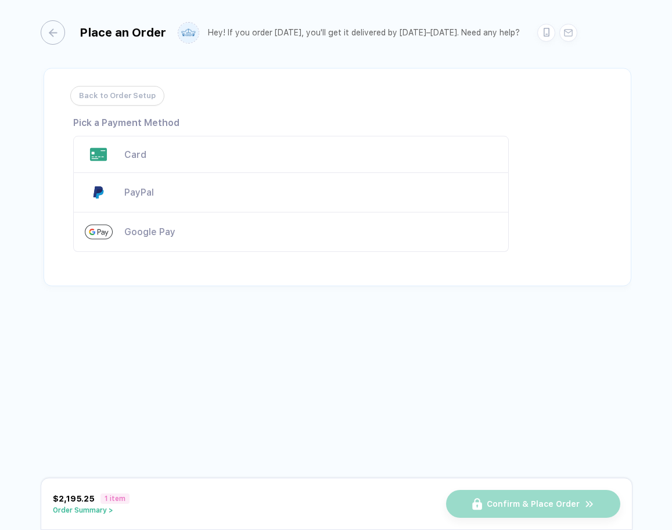
click at [169, 153] on div "Card" at bounding box center [310, 154] width 373 height 11
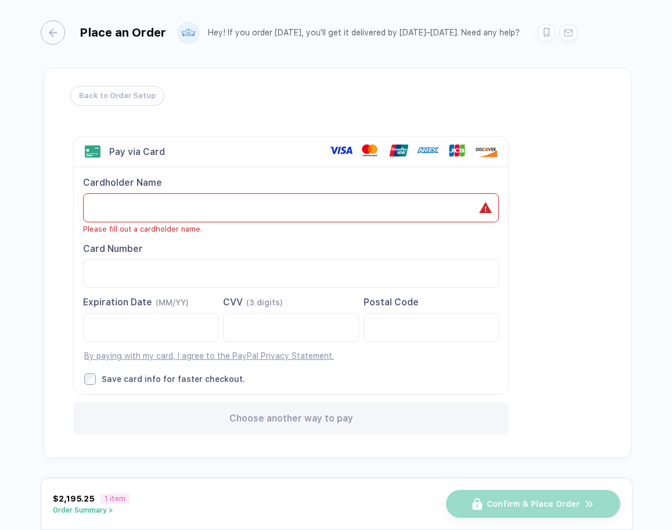
click at [131, 148] on div "Pay via Card" at bounding box center [137, 151] width 56 height 11
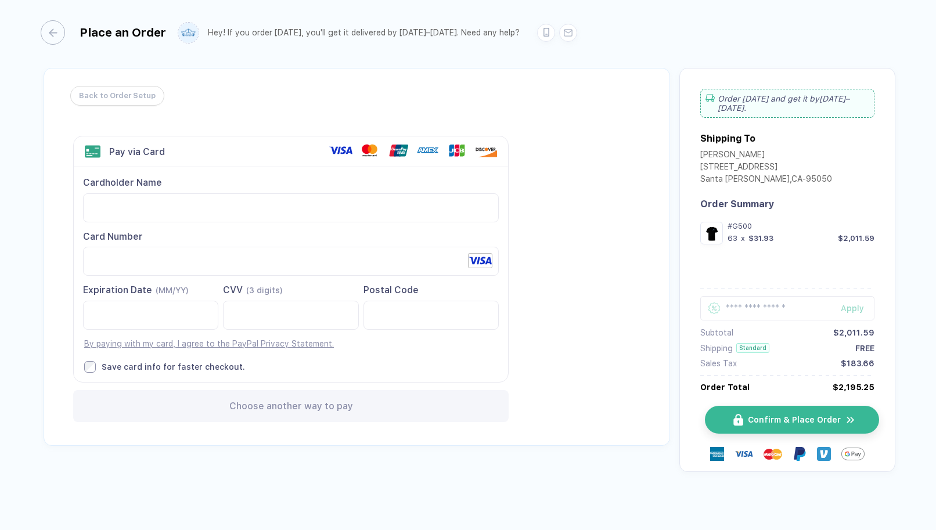
click at [779, 415] on span "Confirm & Place Order" at bounding box center [794, 419] width 93 height 9
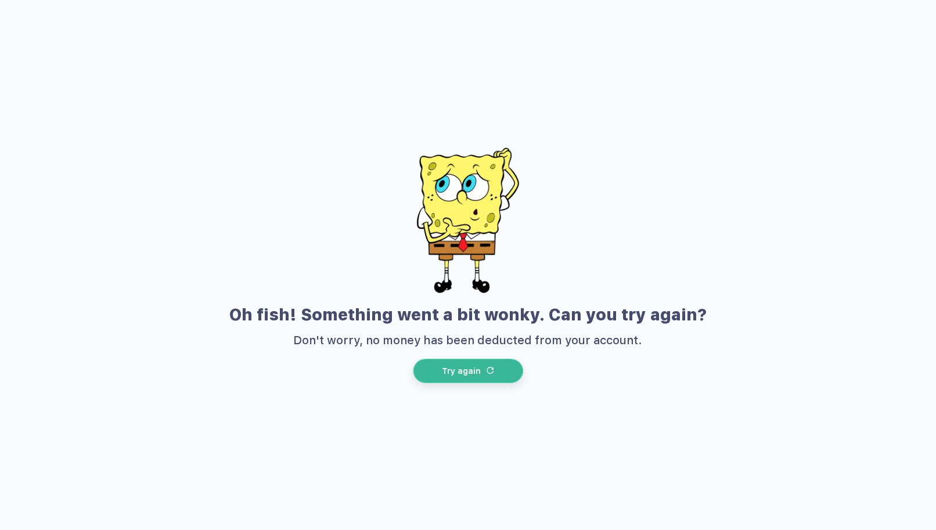
click at [471, 371] on span "Try again" at bounding box center [461, 370] width 39 height 9
